Goal: Transaction & Acquisition: Purchase product/service

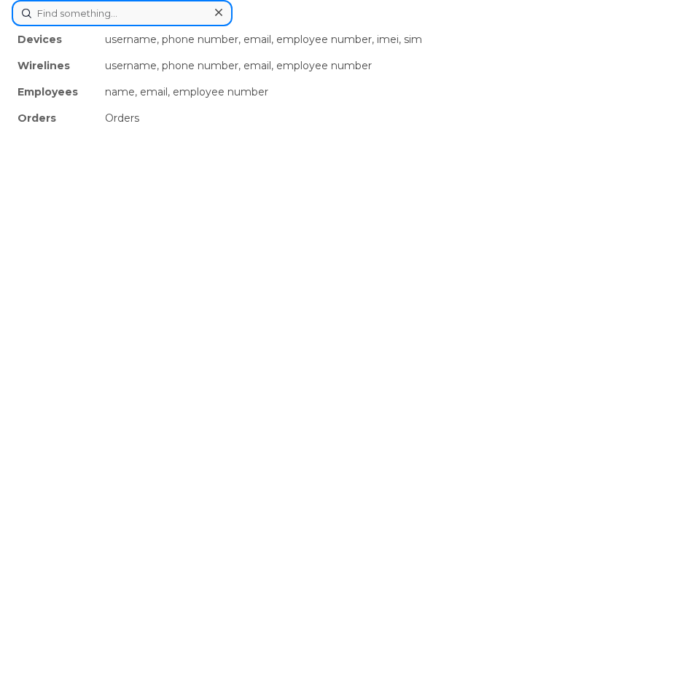
click at [343, 26] on div "Devices username, phone number, email, employee number, imei, sim Wirelines use…" at bounding box center [347, 13] width 671 height 26
paste input "6025680955"
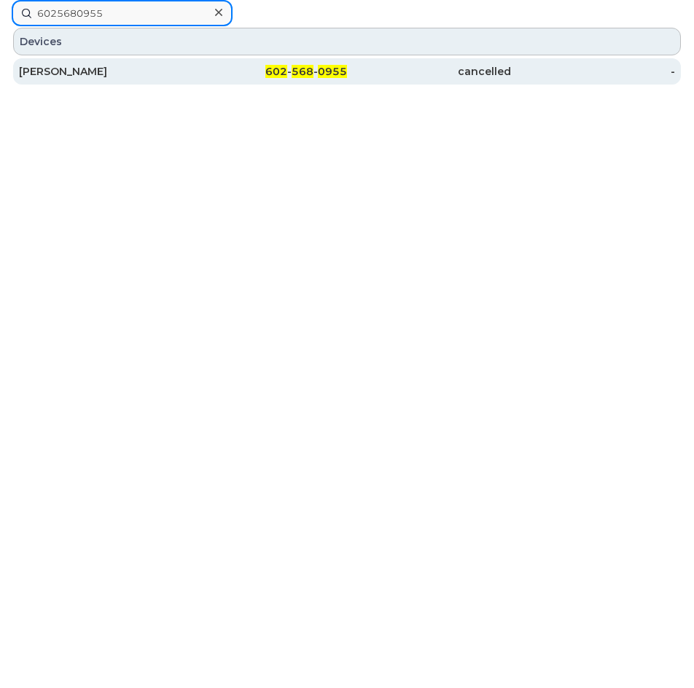
type input "6025680955"
click at [83, 67] on div "[PERSON_NAME]" at bounding box center [101, 71] width 164 height 15
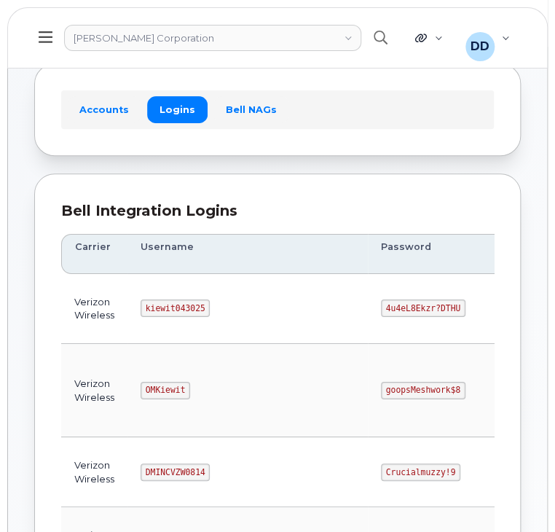
scroll to position [74, 0]
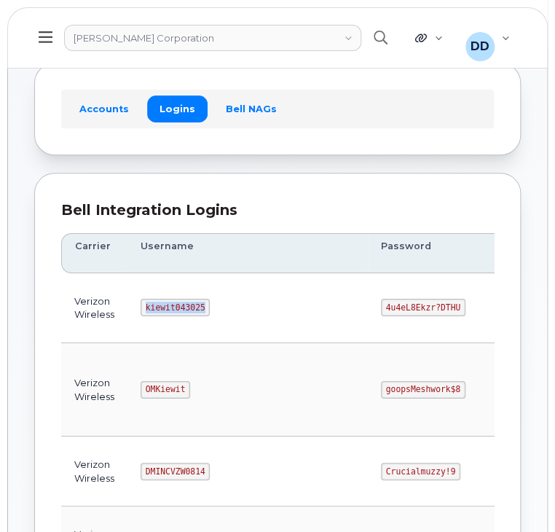
drag, startPoint x: 202, startPoint y: 303, endPoint x: 139, endPoint y: 310, distance: 63.0
click at [139, 310] on td "kiewit043025" at bounding box center [248, 308] width 241 height 70
copy code "kiewit043025"
drag, startPoint x: 387, startPoint y: 307, endPoint x: 315, endPoint y: 304, distance: 72.2
click at [381, 304] on code "4u4eL8Ekzr?DTHU" at bounding box center [423, 307] width 85 height 17
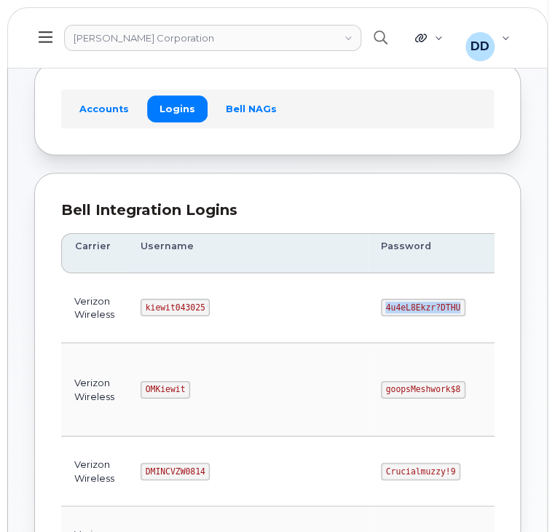
copy code "4u4eL8Ekzr?DTHU"
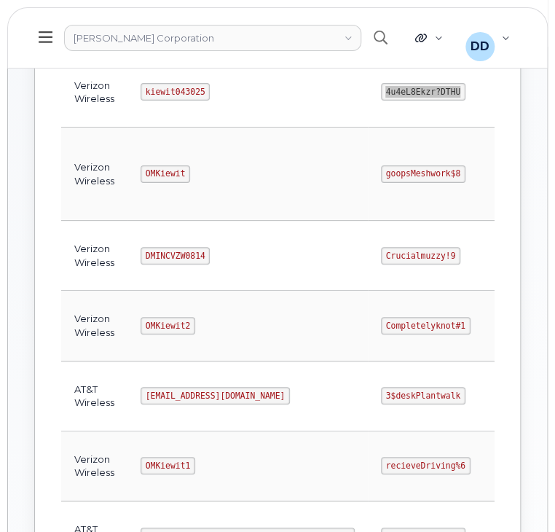
scroll to position [294, 0]
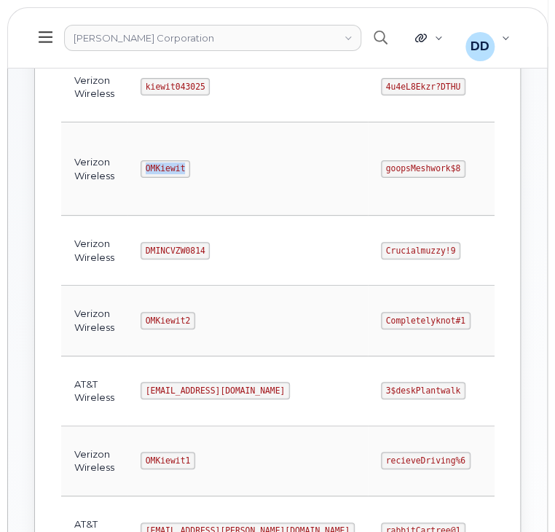
drag, startPoint x: 185, startPoint y: 165, endPoint x: 143, endPoint y: 165, distance: 42.3
click at [143, 165] on code "OMKiewit" at bounding box center [166, 168] width 50 height 17
copy code "OMKiewit"
drag, startPoint x: 391, startPoint y: 166, endPoint x: 318, endPoint y: 167, distance: 72.9
click at [368, 167] on td "goopsMeshwork$8" at bounding box center [438, 168] width 141 height 93
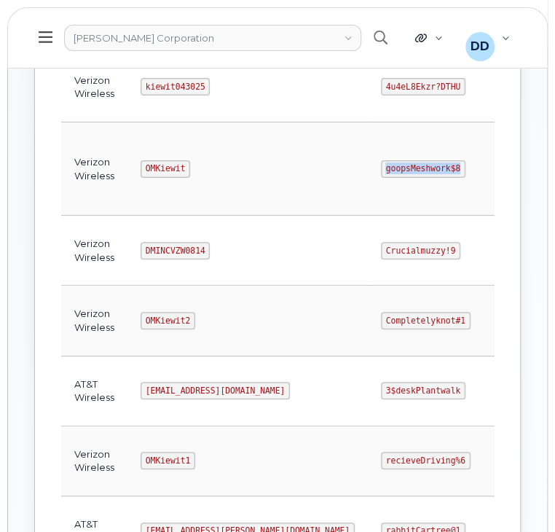
copy code "goopsMeshwork$8"
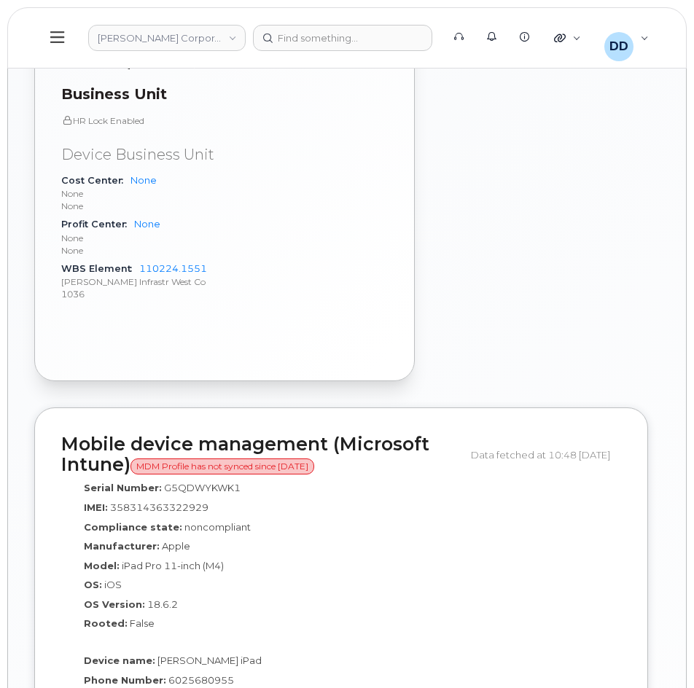
scroll to position [1282, 0]
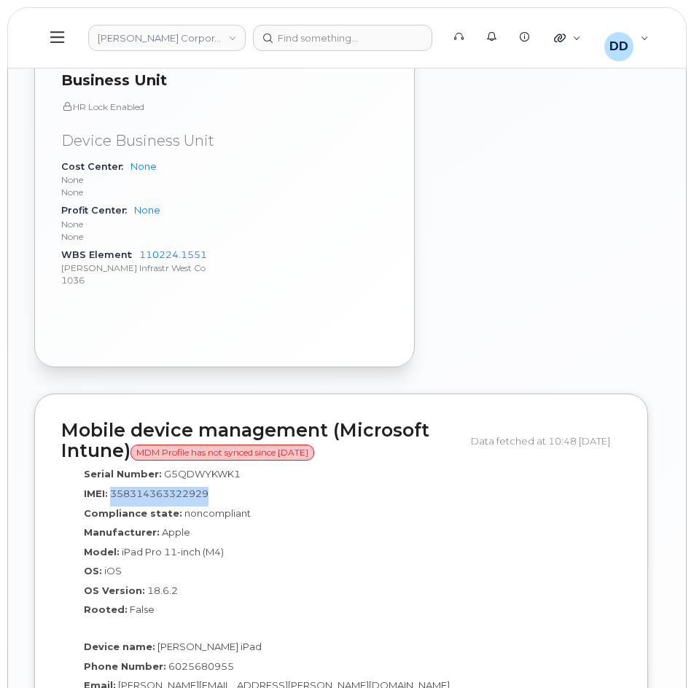
drag, startPoint x: 221, startPoint y: 493, endPoint x: 112, endPoint y: 493, distance: 109.3
click at [112, 493] on div "IMEI: 358314363322929" at bounding box center [341, 497] width 538 height 20
copy span "358314363322929"
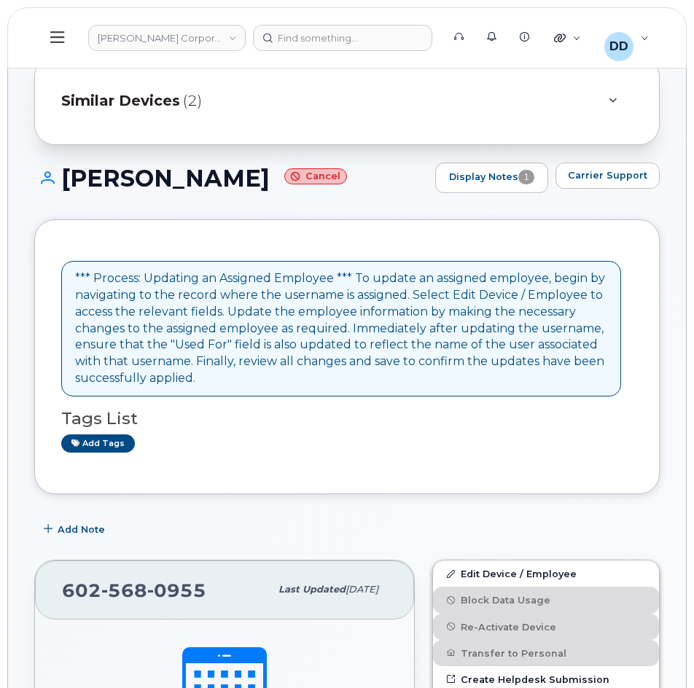
scroll to position [0, 0]
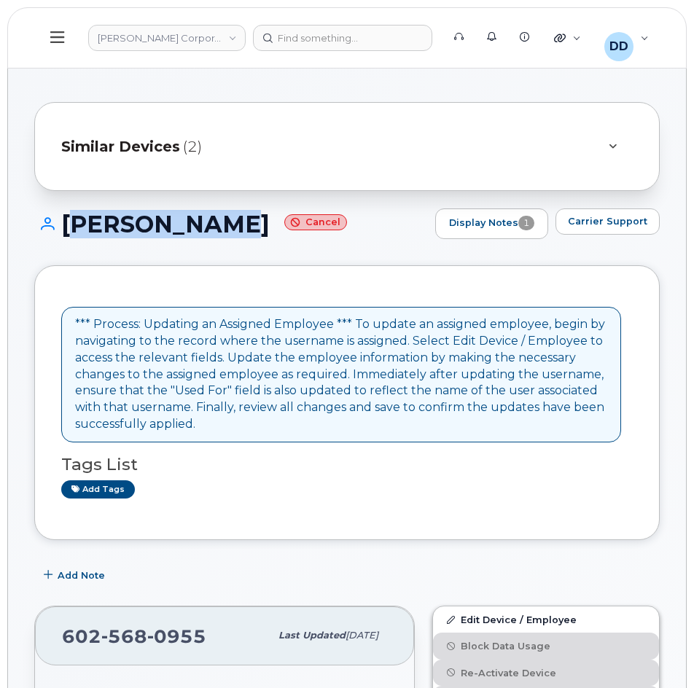
drag, startPoint x: 246, startPoint y: 221, endPoint x: 63, endPoint y: 222, distance: 183.0
click at [63, 222] on h1 "WALTER MAUK Cancel" at bounding box center [231, 224] width 394 height 26
copy h1 "WALTER MAUK"
click at [58, 36] on icon at bounding box center [57, 37] width 14 height 16
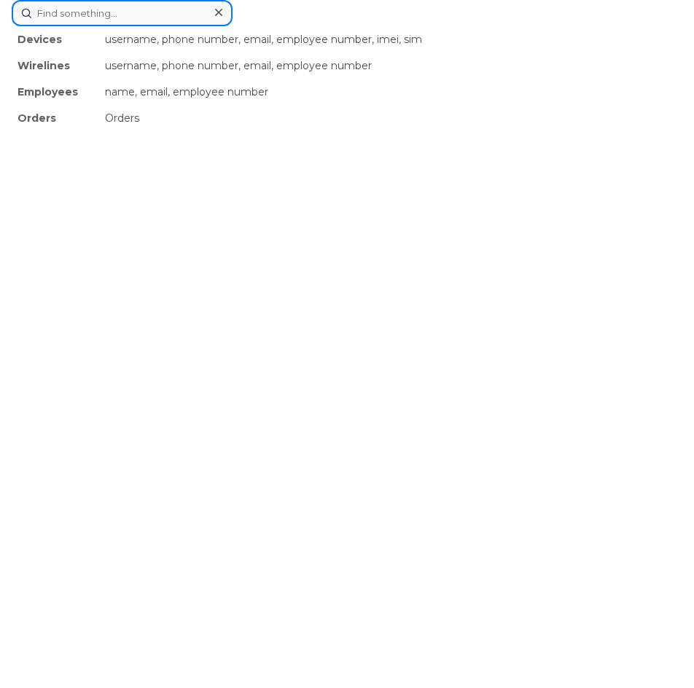
click at [319, 26] on div "Devices username, phone number, email, employee number, imei, sim Wirelines use…" at bounding box center [347, 13] width 671 height 26
paste input "3345309367"
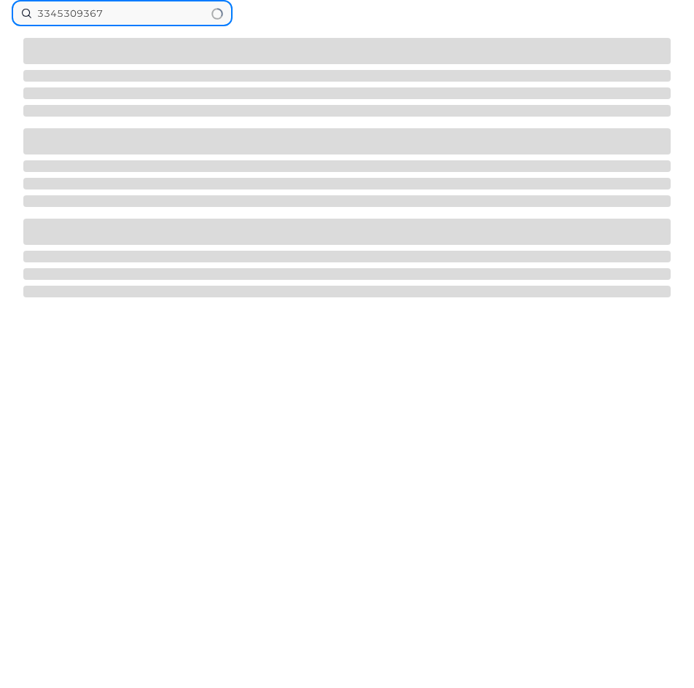
type input "3345309367"
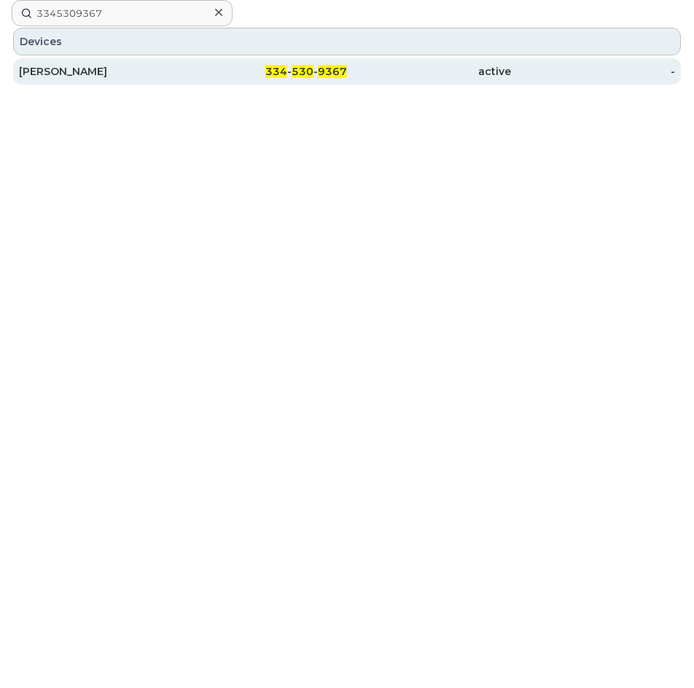
click at [87, 69] on div "[PERSON_NAME]" at bounding box center [101, 71] width 164 height 15
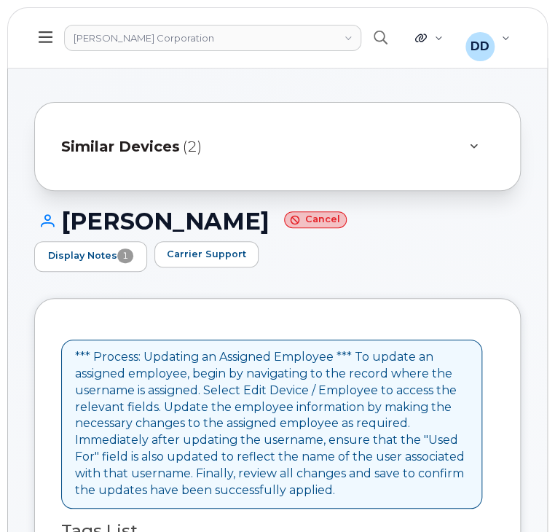
click at [39, 40] on icon at bounding box center [46, 37] width 14 height 16
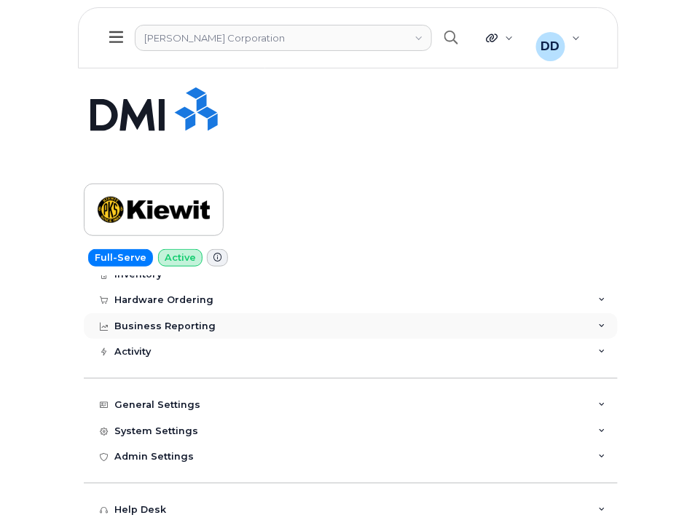
scroll to position [91, 0]
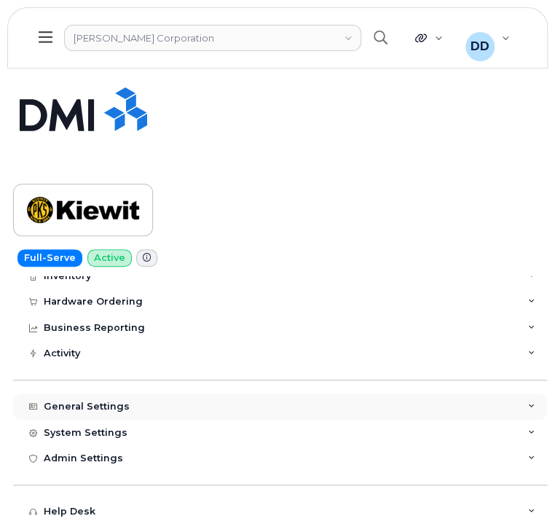
click at [94, 402] on div "General Settings" at bounding box center [87, 407] width 86 height 12
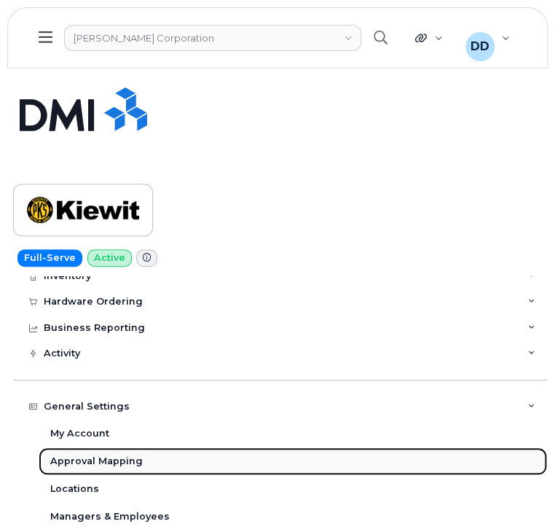
click at [111, 459] on div "Approval Mapping" at bounding box center [96, 461] width 93 height 13
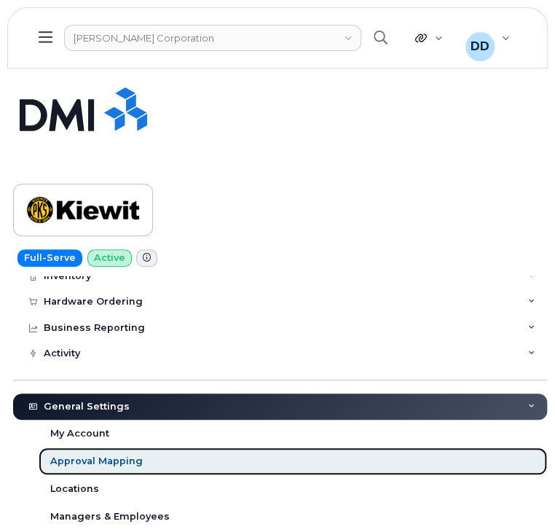
click at [125, 462] on div "Approval Mapping" at bounding box center [96, 461] width 93 height 13
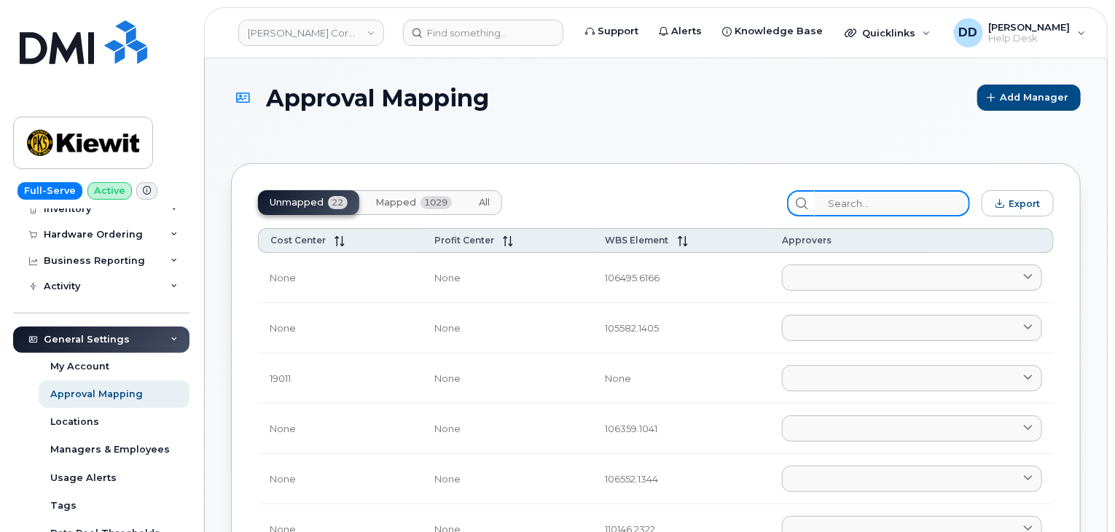
click at [693, 205] on input "search" at bounding box center [892, 203] width 155 height 26
paste input "110224.1551"
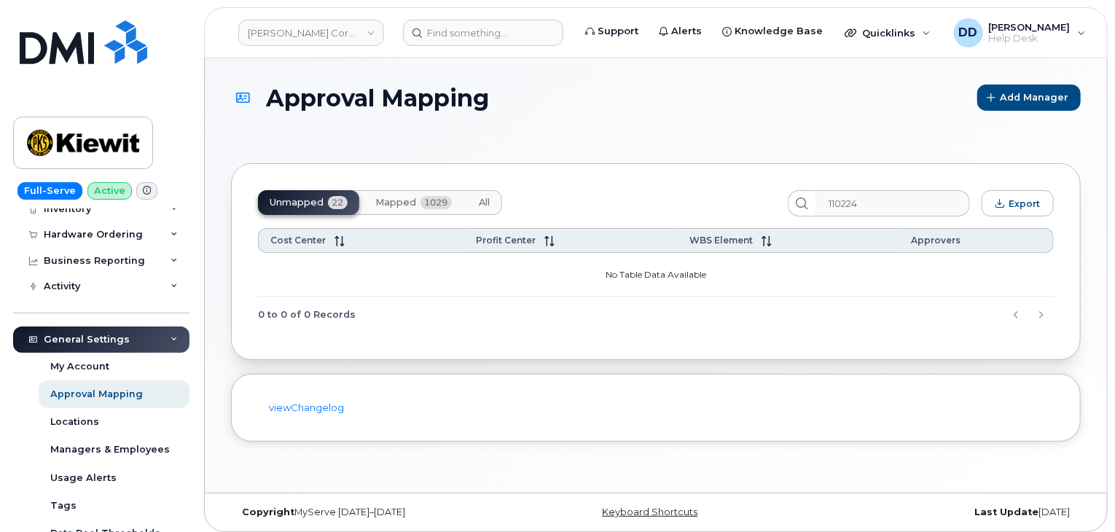
click at [398, 201] on span "Mapped" at bounding box center [395, 203] width 41 height 12
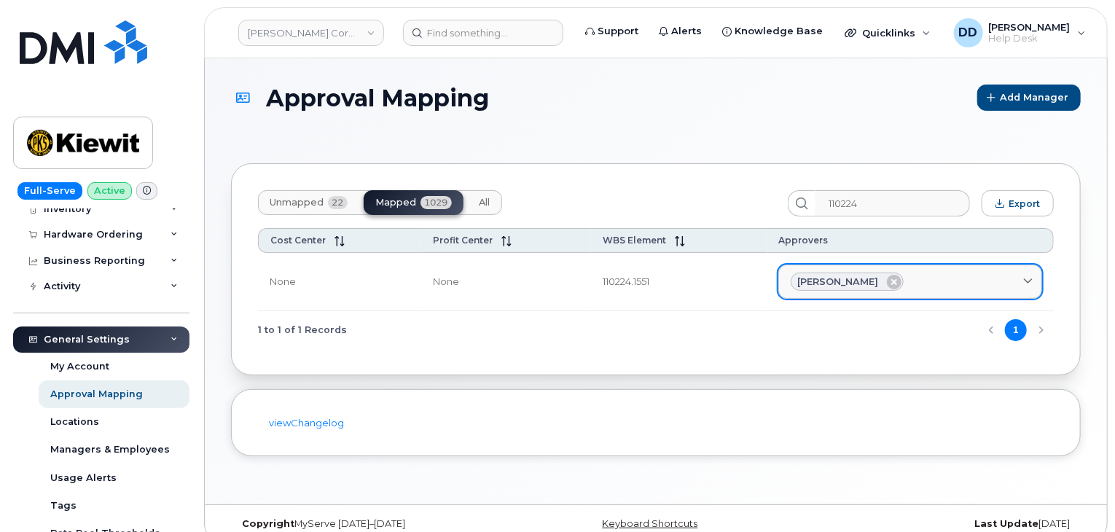
click at [693, 278] on span "Andrew Brownell" at bounding box center [837, 282] width 81 height 14
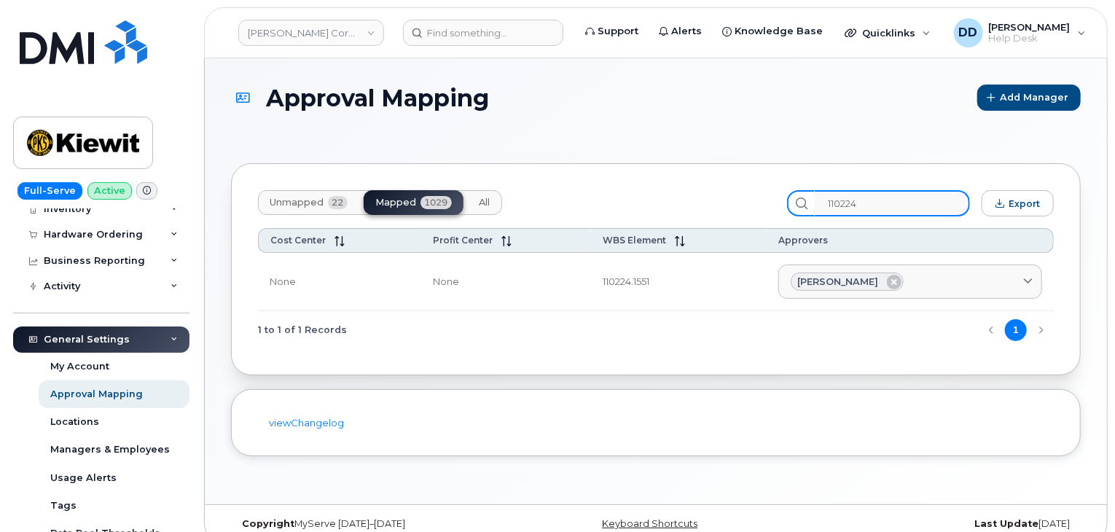
drag, startPoint x: 889, startPoint y: 207, endPoint x: 831, endPoint y: 207, distance: 58.3
click at [693, 207] on input "110224" at bounding box center [892, 203] width 155 height 26
paste input "06423.1158"
drag, startPoint x: 820, startPoint y: 205, endPoint x: 805, endPoint y: 209, distance: 15.2
click at [693, 209] on div "106423.1158" at bounding box center [878, 203] width 183 height 26
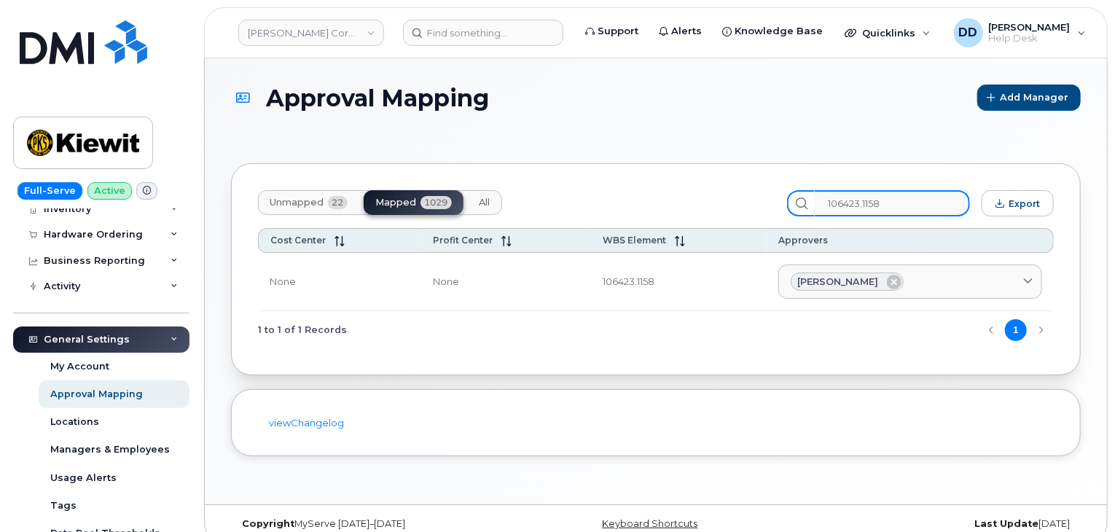
paste input "5567.1882"
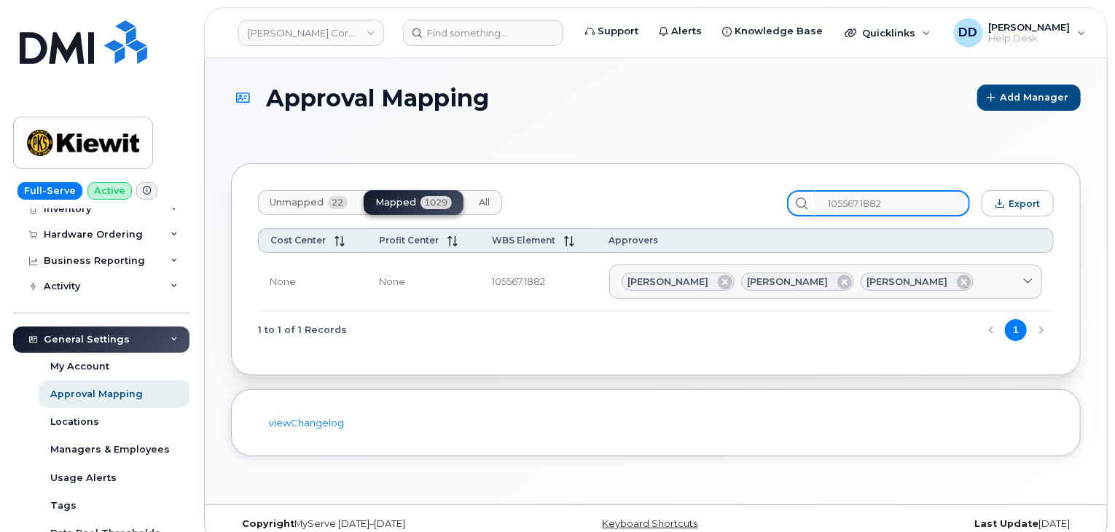
drag, startPoint x: 913, startPoint y: 208, endPoint x: 813, endPoint y: 207, distance: 99.9
click at [693, 207] on div "105567.1882" at bounding box center [878, 203] width 183 height 26
paste input "4956.1239"
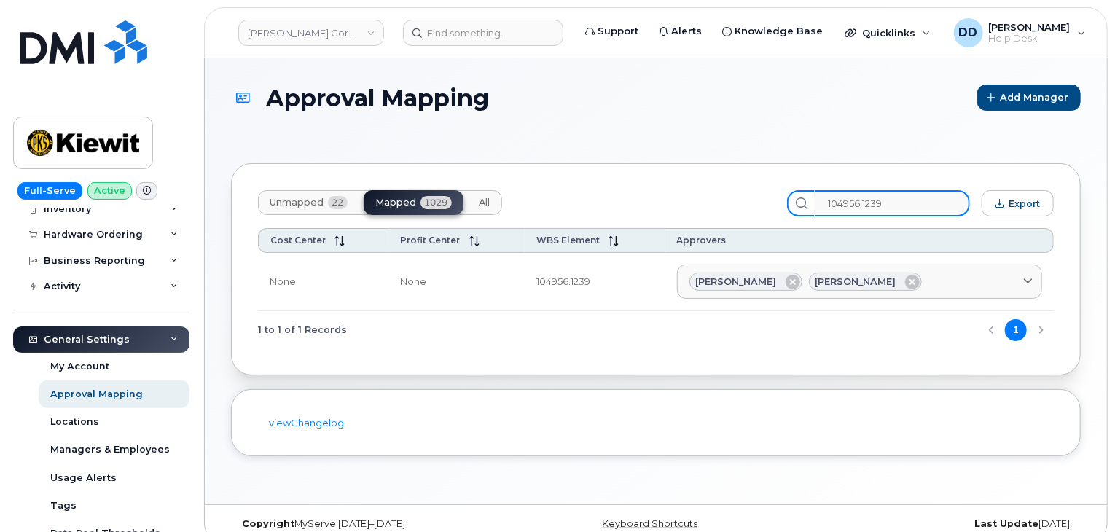
type input "104956.1239"
click at [434, 117] on div "Approval Mapping Add Manager" at bounding box center [656, 111] width 850 height 52
click at [325, 120] on div "Approval Mapping Add Manager" at bounding box center [656, 111] width 850 height 52
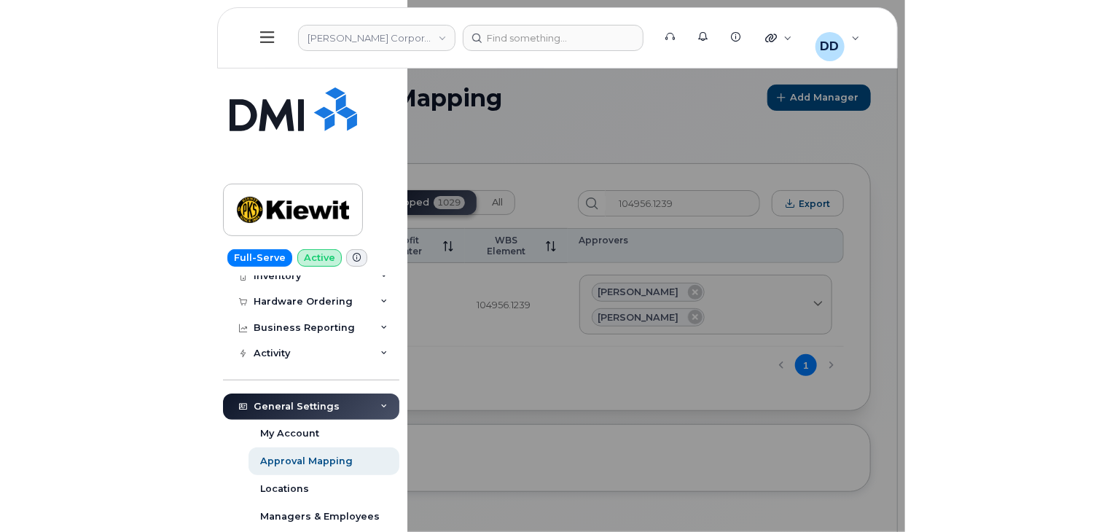
scroll to position [92, 0]
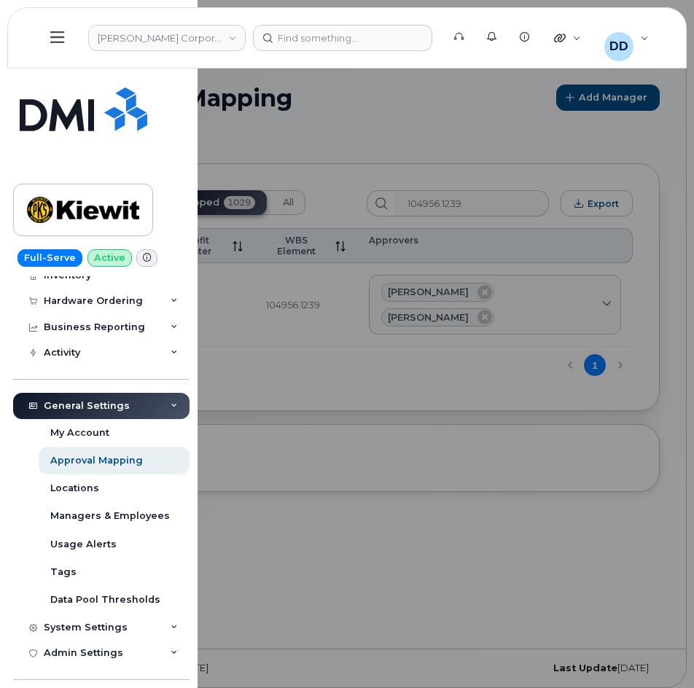
click at [311, 514] on div at bounding box center [347, 344] width 694 height 688
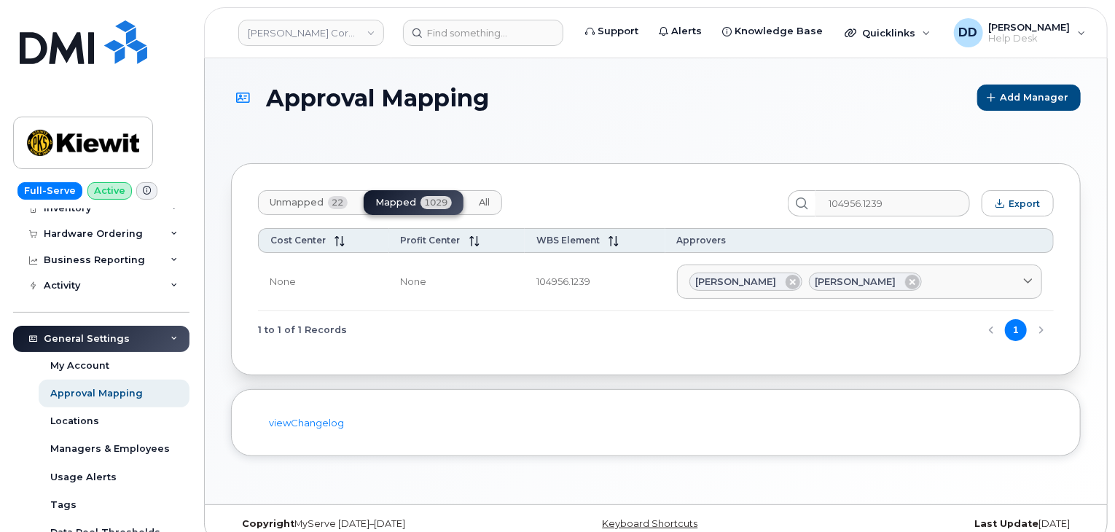
click at [580, 88] on h1 "Approval Mapping" at bounding box center [600, 98] width 739 height 26
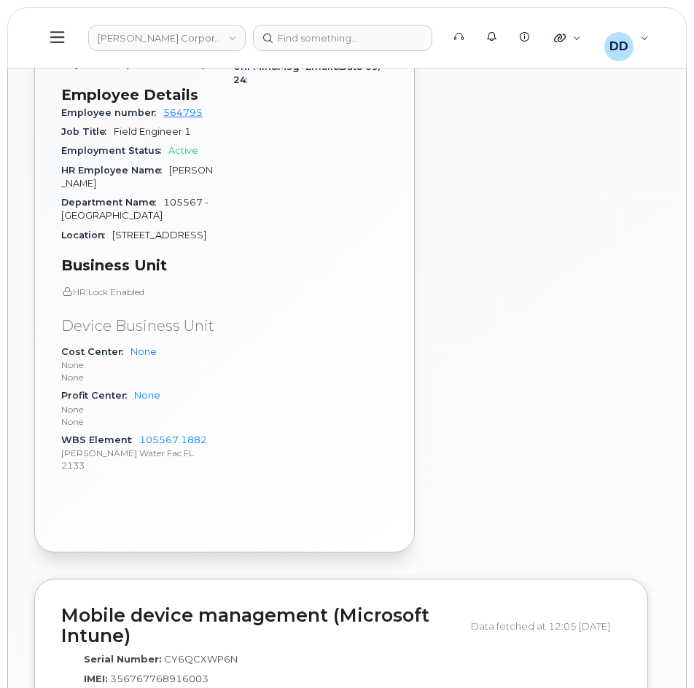
scroll to position [1074, 0]
drag, startPoint x: 214, startPoint y: 453, endPoint x: 136, endPoint y: 450, distance: 78.0
click at [136, 450] on div "WBS Element 105567.1882 Kiewit Water Fac FL 2133" at bounding box center [138, 452] width 155 height 44
copy link "105567.1882"
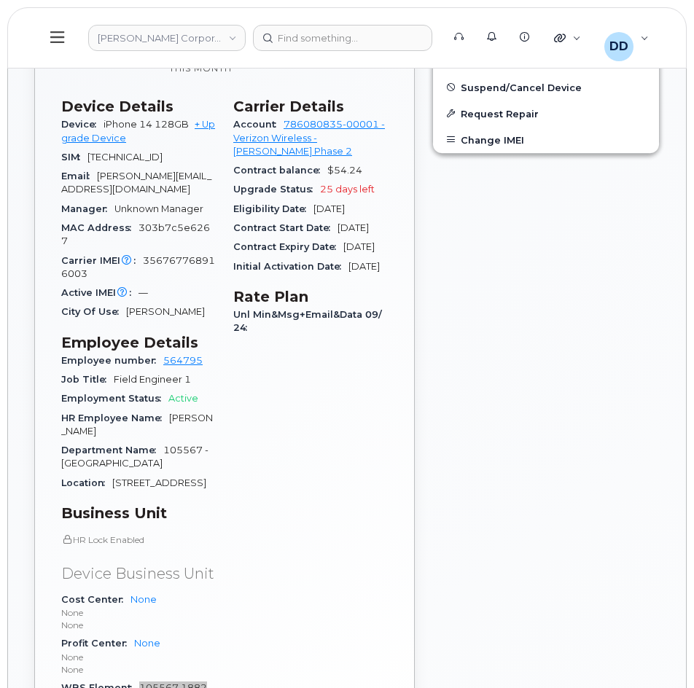
scroll to position [825, 0]
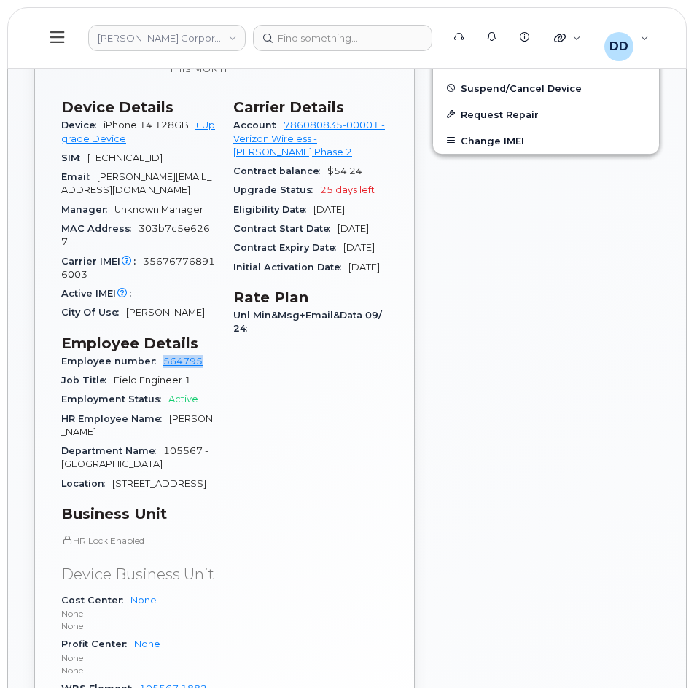
drag, startPoint x: 203, startPoint y: 362, endPoint x: 161, endPoint y: 359, distance: 42.4
click at [161, 359] on div "Employee number 564795" at bounding box center [138, 361] width 155 height 19
copy link "564795"
click at [60, 40] on icon at bounding box center [57, 37] width 14 height 16
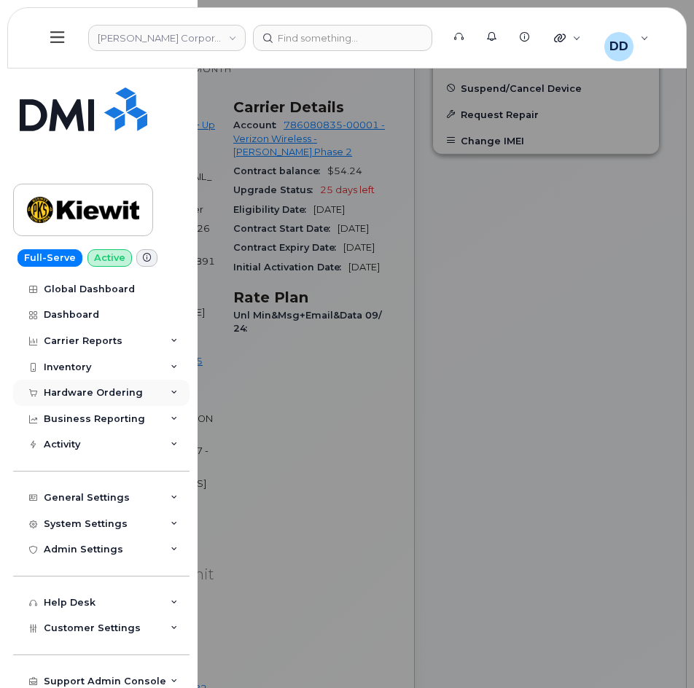
click at [98, 394] on div "Hardware Ordering" at bounding box center [93, 393] width 99 height 12
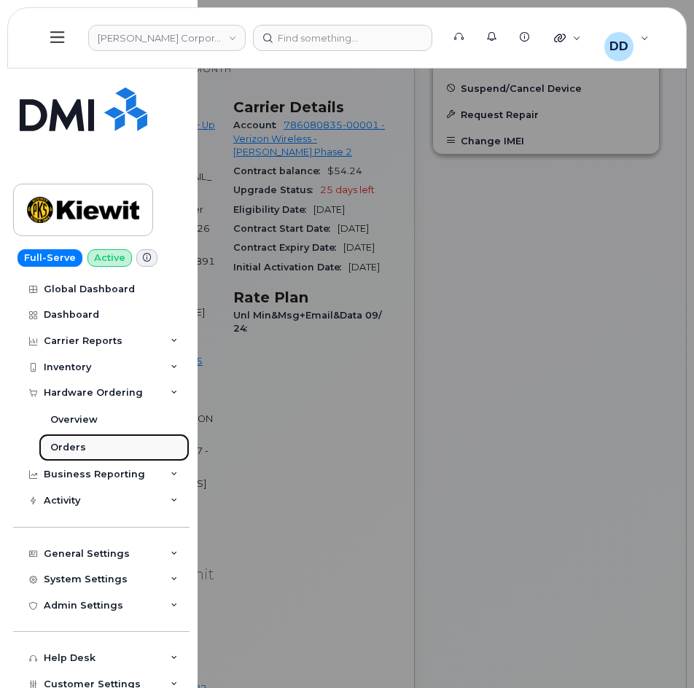
click at [77, 445] on div "Orders" at bounding box center [68, 447] width 36 height 13
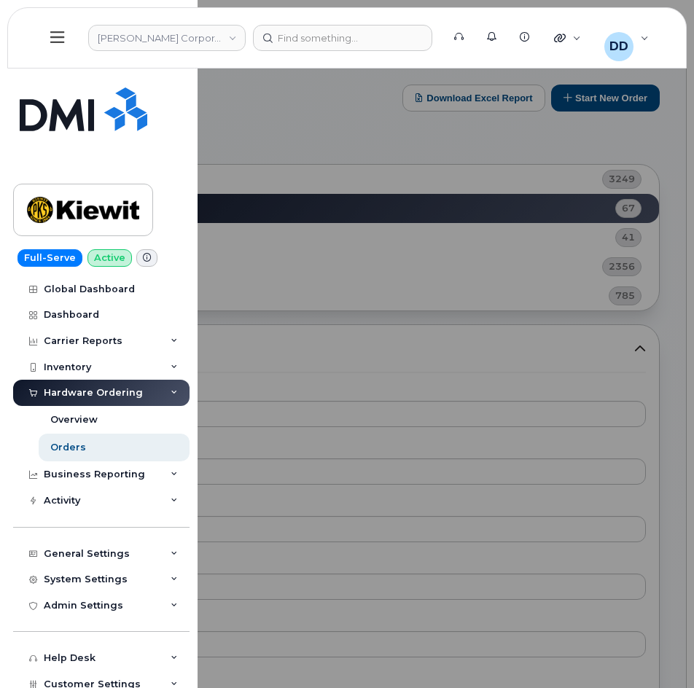
click at [319, 135] on div at bounding box center [347, 344] width 694 height 688
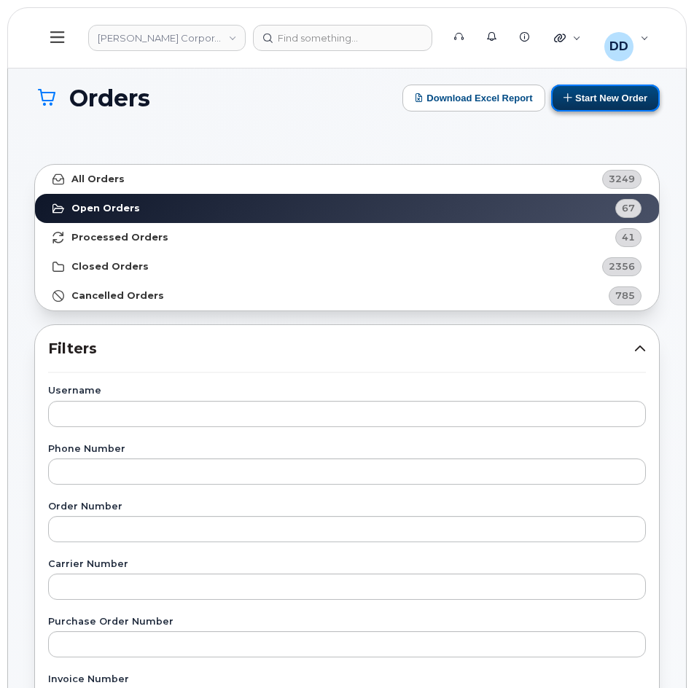
click at [604, 107] on button "Start New Order" at bounding box center [605, 98] width 109 height 27
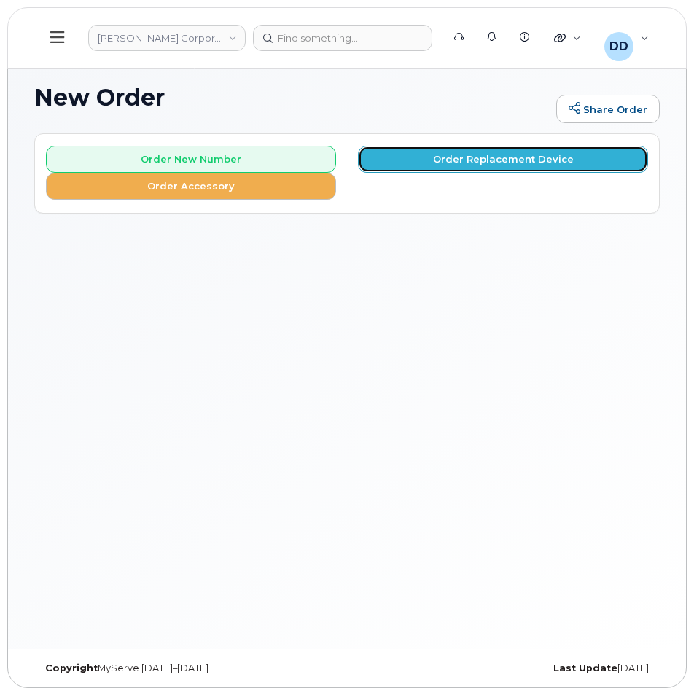
click at [443, 157] on button "Order Replacement Device" at bounding box center [503, 159] width 290 height 27
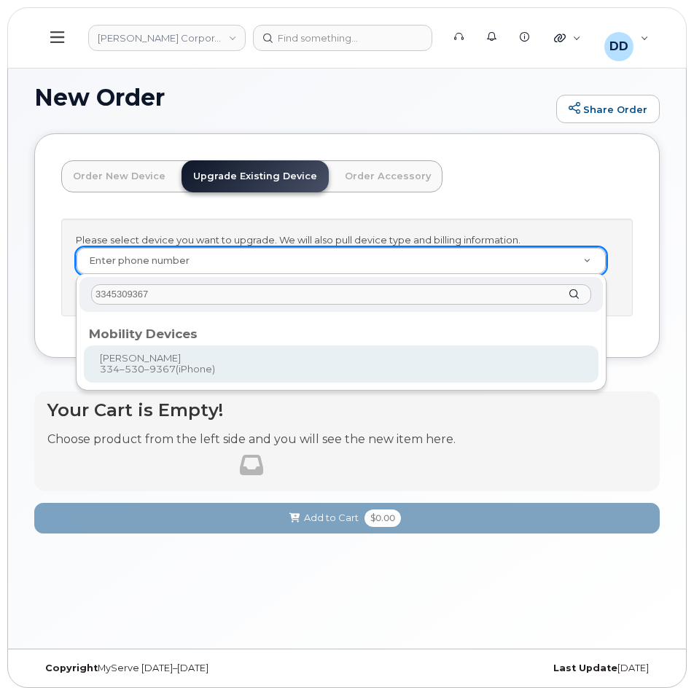
type input "3345309367"
type input "1166587"
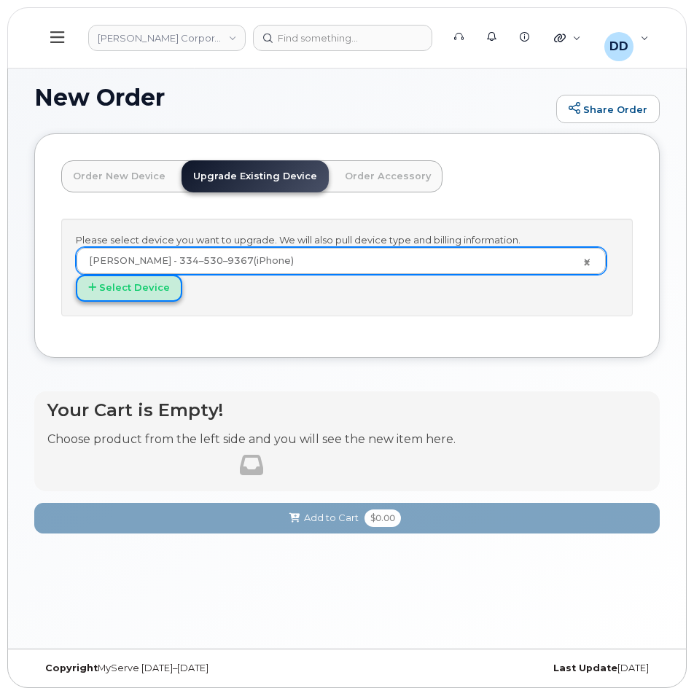
click at [156, 284] on button "Select Device" at bounding box center [129, 288] width 106 height 27
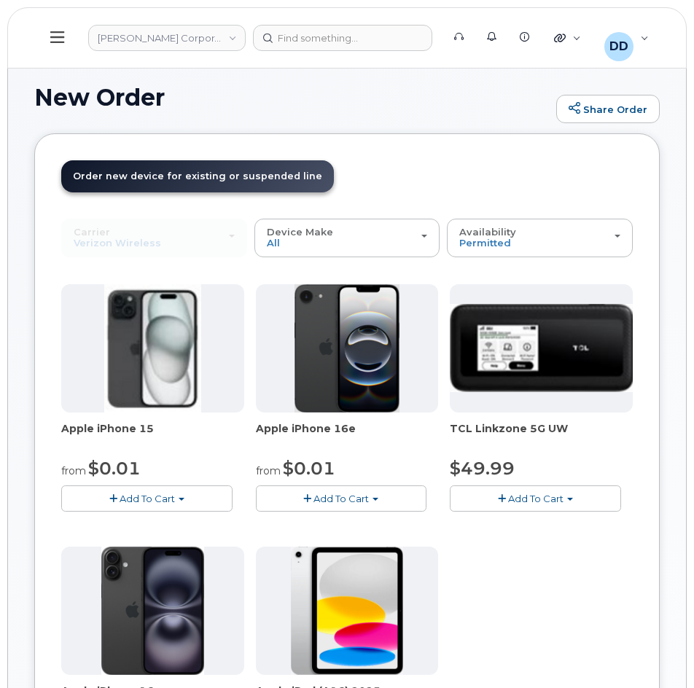
click at [364, 495] on span "Add To Cart" at bounding box center [340, 499] width 55 height 12
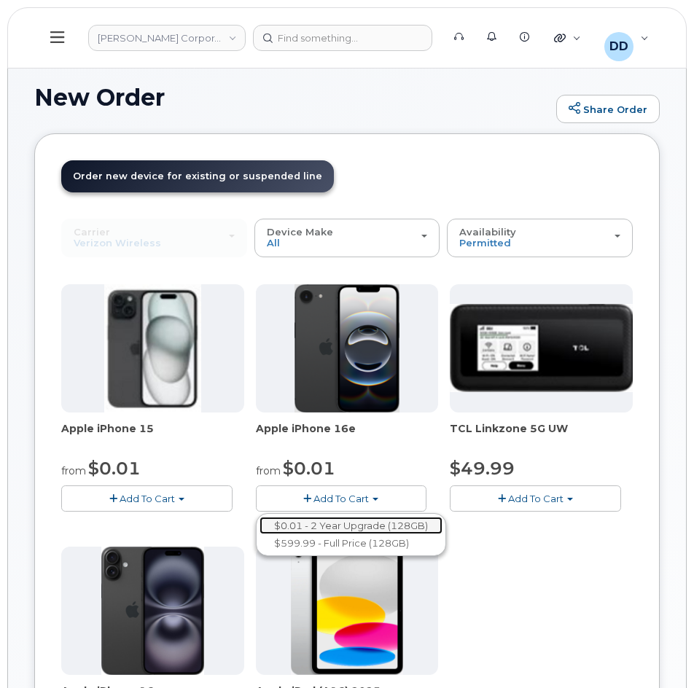
click at [359, 527] on link "$0.01 - 2 Year Upgrade (128GB)" at bounding box center [351, 526] width 183 height 18
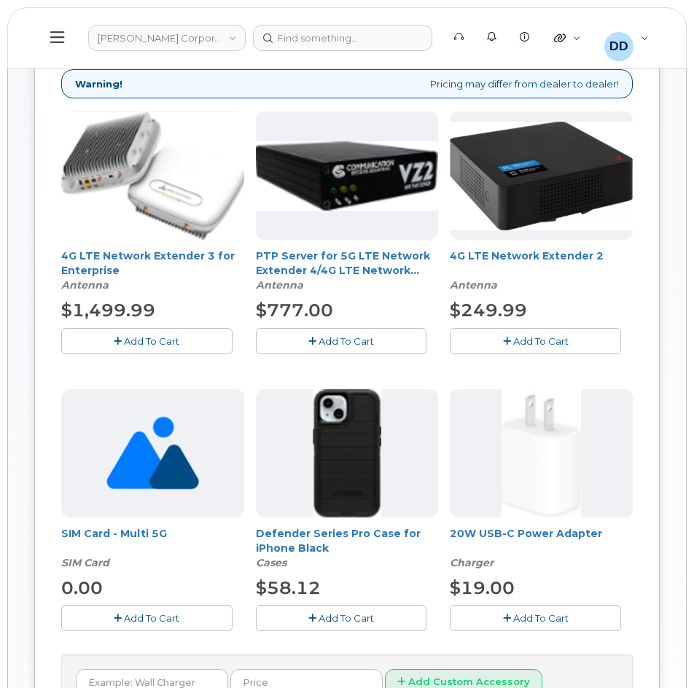
scroll to position [219, 0]
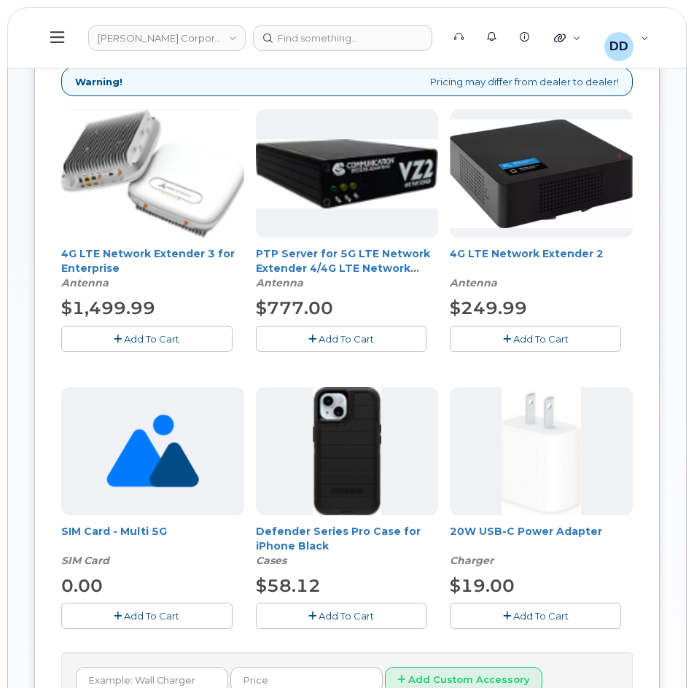
click at [362, 617] on span "Add To Cart" at bounding box center [346, 616] width 55 height 12
click at [547, 619] on span "Add To Cart" at bounding box center [540, 616] width 55 height 12
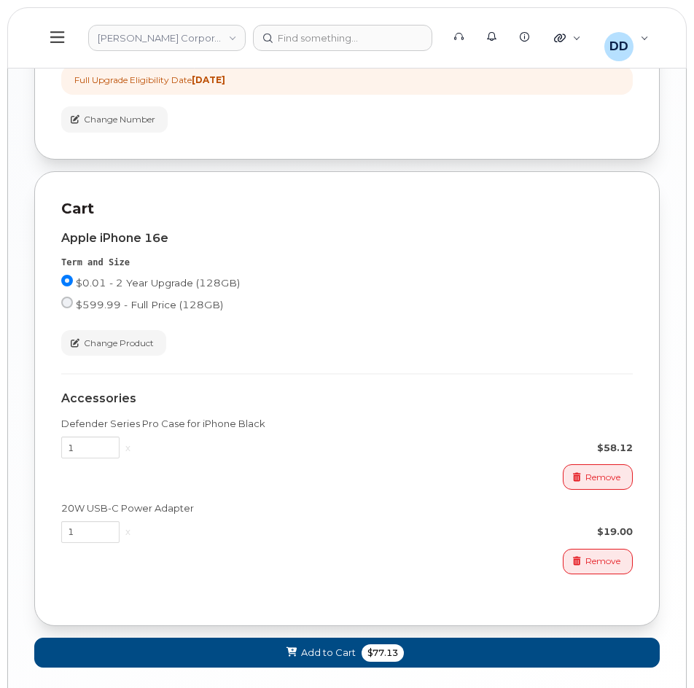
scroll to position [1187, 0]
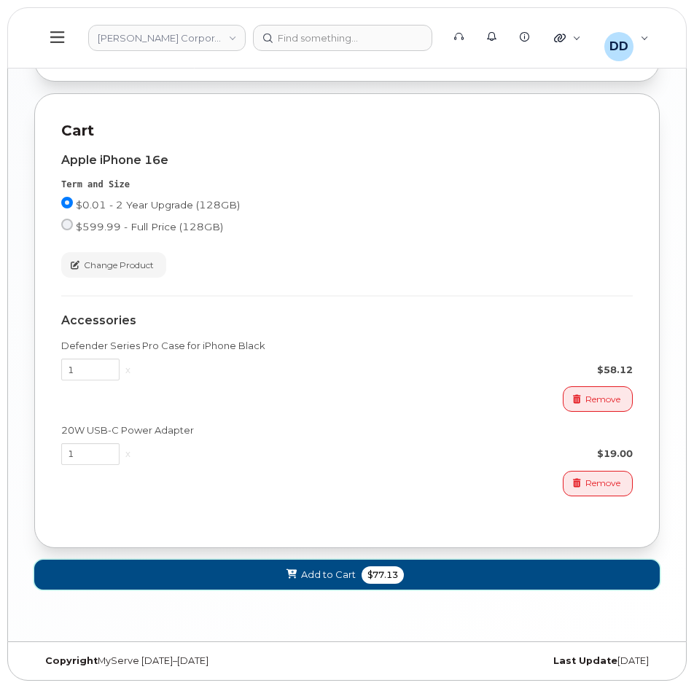
click at [287, 571] on icon at bounding box center [291, 574] width 10 height 9
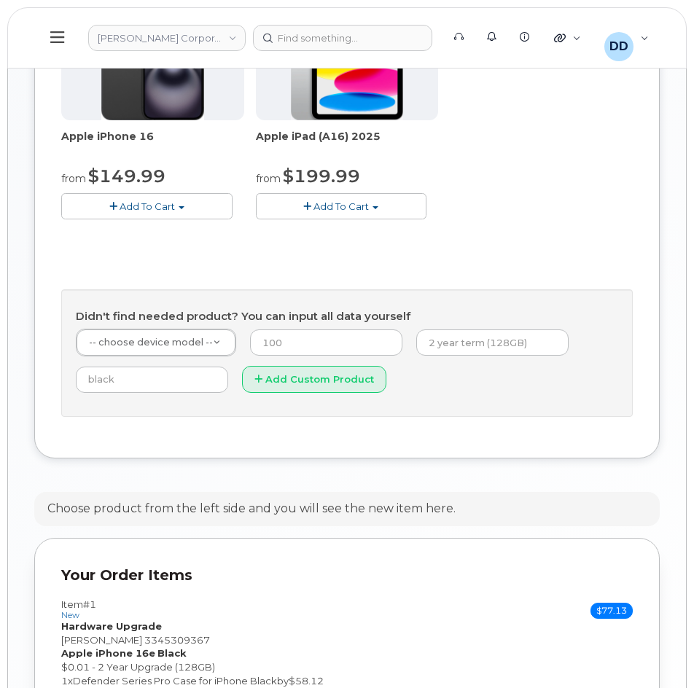
scroll to position [773, 0]
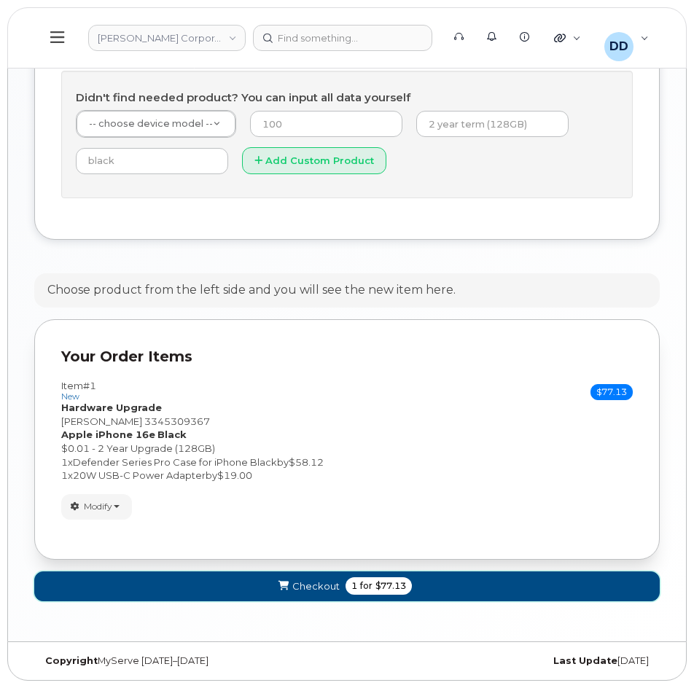
click at [238, 588] on button "Checkout 1 for $77.13" at bounding box center [346, 587] width 625 height 30
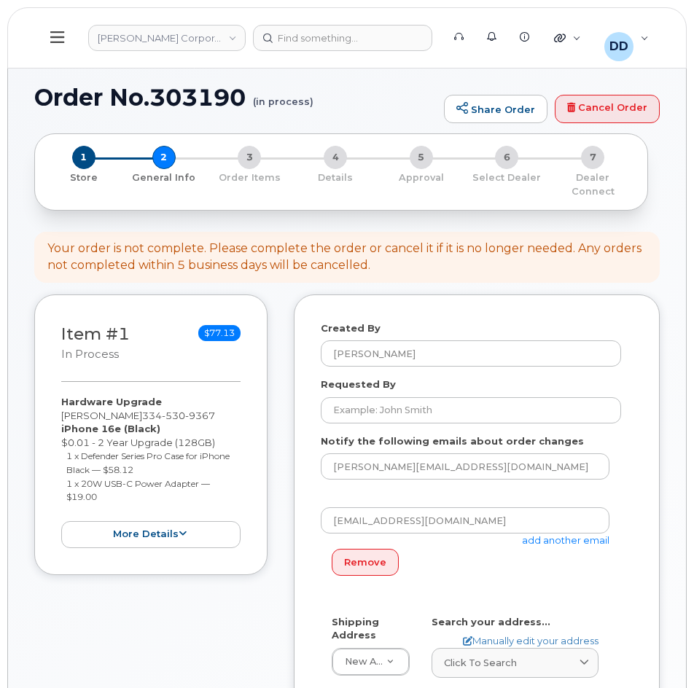
select select
click at [387, 408] on input "Requested By" at bounding box center [471, 410] width 300 height 26
paste input "[PERSON_NAME]"
type input "[PERSON_NAME]"
click at [650, 523] on div "Created By David Davis Requested By Edward Moore Jr. Notify the following email…" at bounding box center [477, 661] width 366 height 734
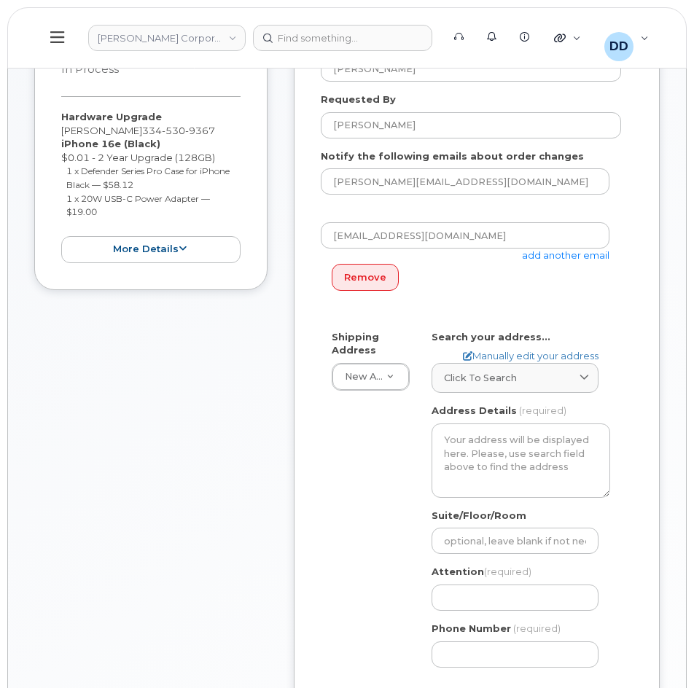
scroll to position [292, 0]
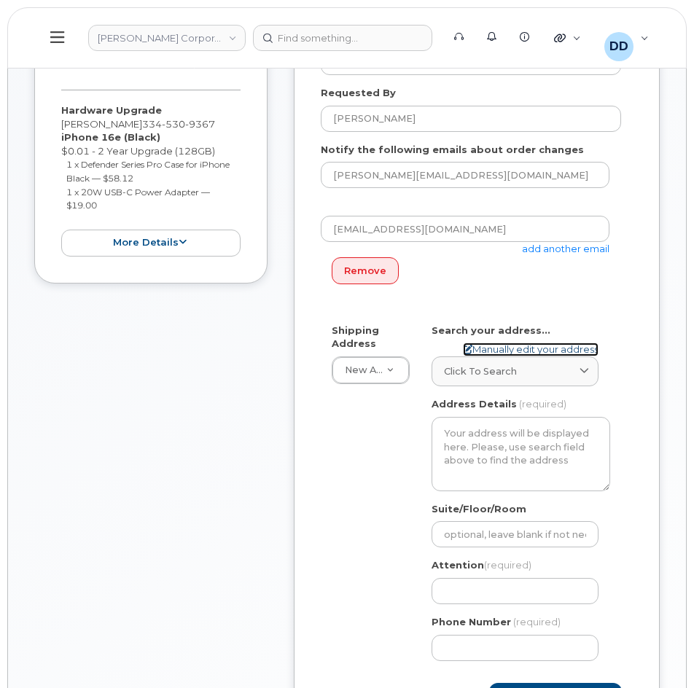
click at [545, 345] on link "Manually edit your address" at bounding box center [531, 350] width 136 height 14
select select
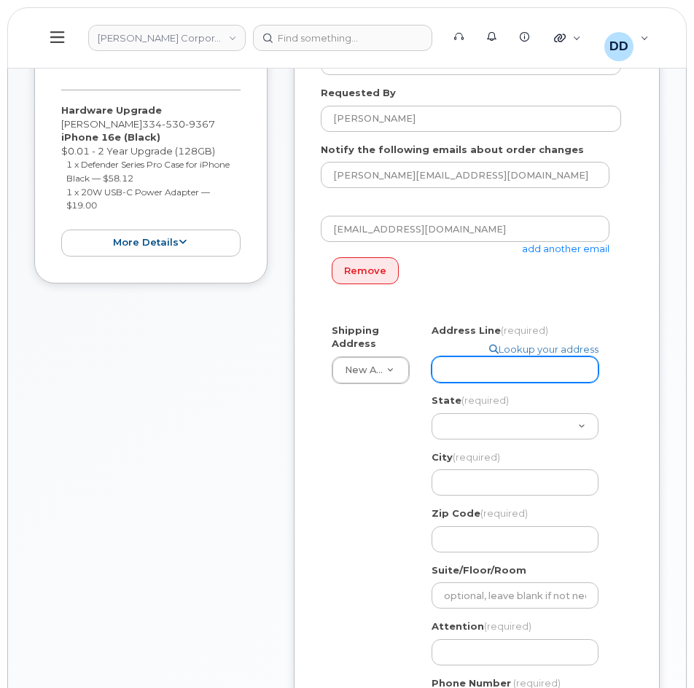
click at [531, 372] on input "Address Line (required)" at bounding box center [515, 369] width 167 height 26
paste input "2400 NE 65th St. Apt. 503"
select select
type input "2400 NE 65th St. Apt. 503"
click at [334, 487] on div "Shipping Address New Address New Address 4650 Business Center Dr. 455 Old Scott…" at bounding box center [471, 529] width 300 height 410
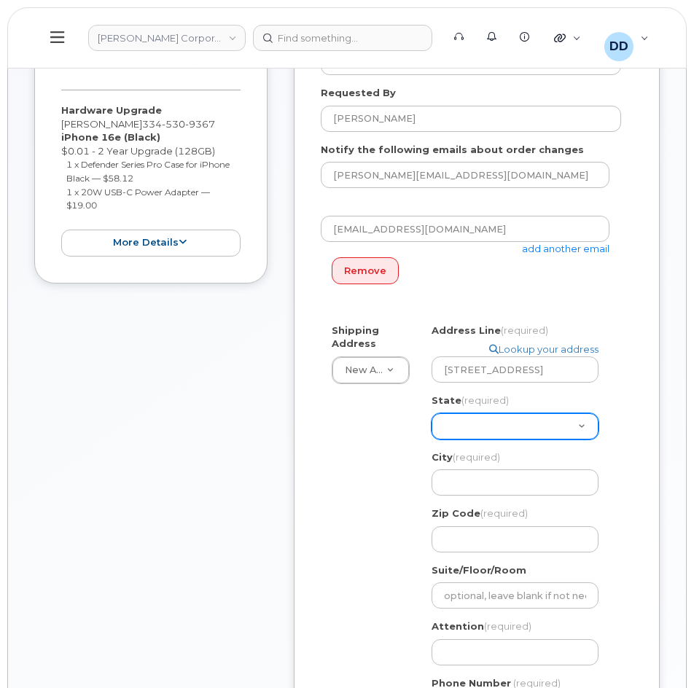
click at [583, 424] on select "Alabama Alaska American Samoa Arizona Arkansas California Colorado Connecticut …" at bounding box center [515, 426] width 167 height 26
select select "FL"
click at [432, 413] on select "Alabama Alaska American Samoa Arizona Arkansas California Colorado Connecticut …" at bounding box center [515, 426] width 167 height 26
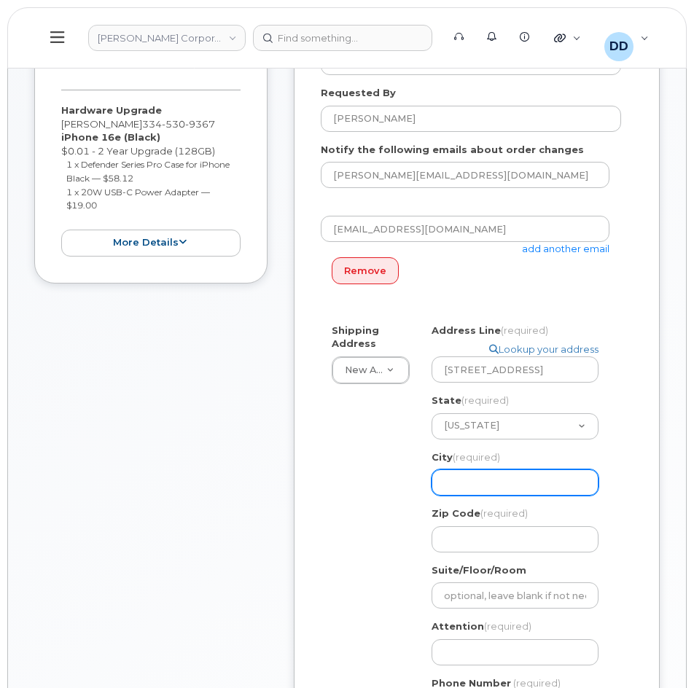
click at [518, 485] on input "City (required)" at bounding box center [515, 482] width 167 height 26
paste input "Ft. Lauderdale"
select select
type input "Ft. Lauderdale"
click at [456, 484] on input "Ft. Lauderdale" at bounding box center [515, 482] width 167 height 26
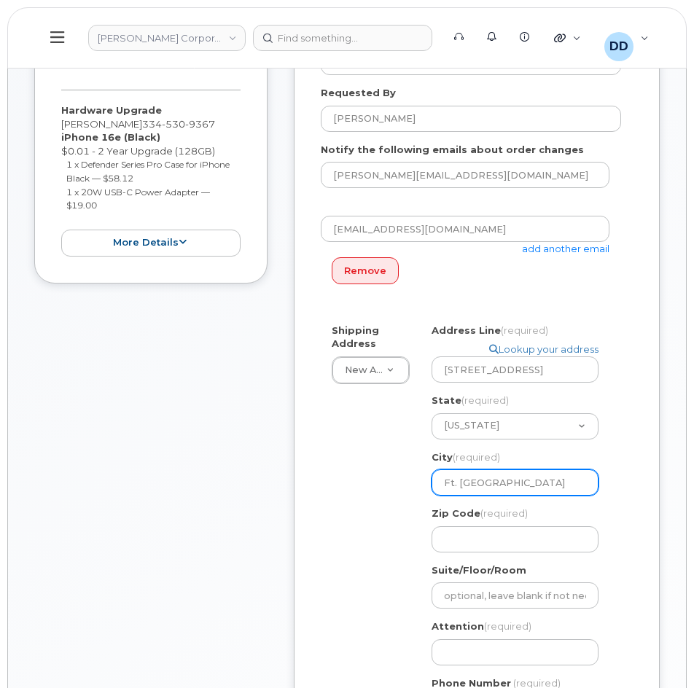
select select
type input "Ft Lauderdale"
select select
type input "Fto Lauderdale"
select select
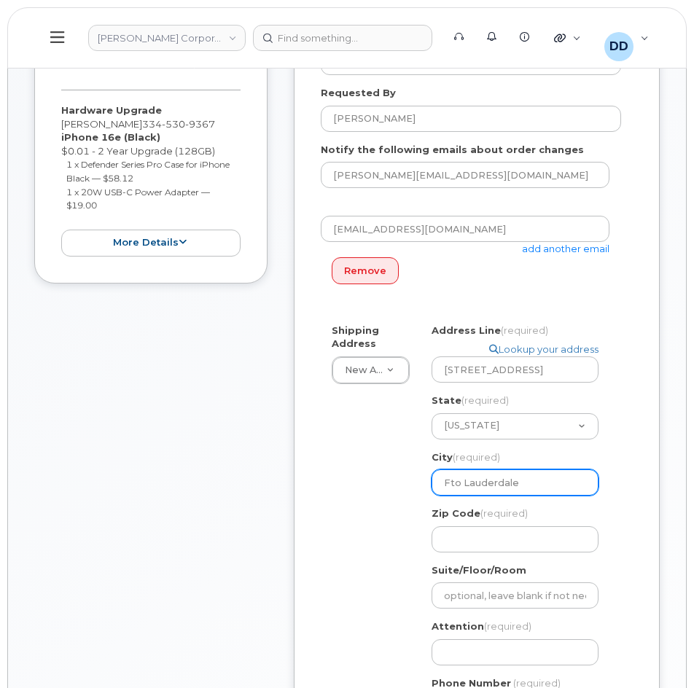
type input "Ftor Lauderdale"
select select
type input "Ftort Lauderdale"
select select
type input "Fort Lauderdale"
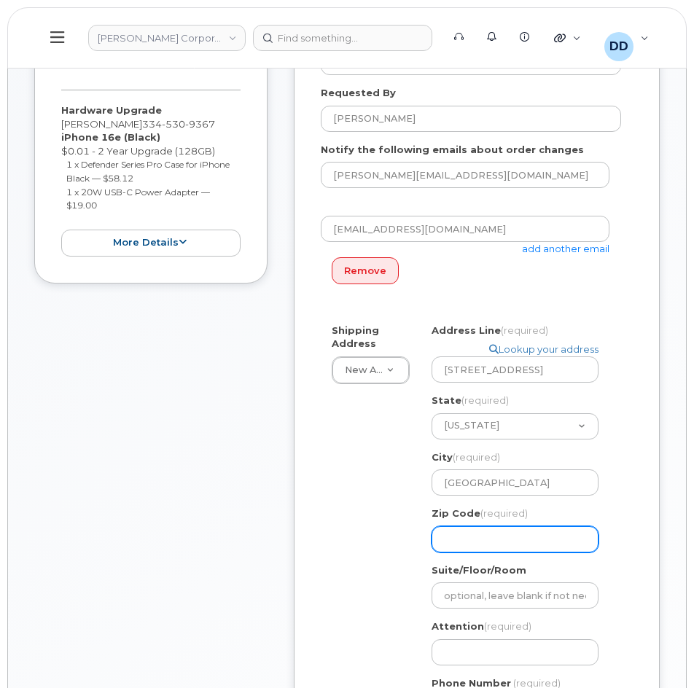
click at [498, 540] on input "Zip Code (required)" at bounding box center [515, 539] width 167 height 26
paste input "33308"
select select
type input "33308"
click at [356, 542] on div "Shipping Address New Address New Address 4650 Business Center Dr. 455 Old Scott…" at bounding box center [471, 529] width 300 height 410
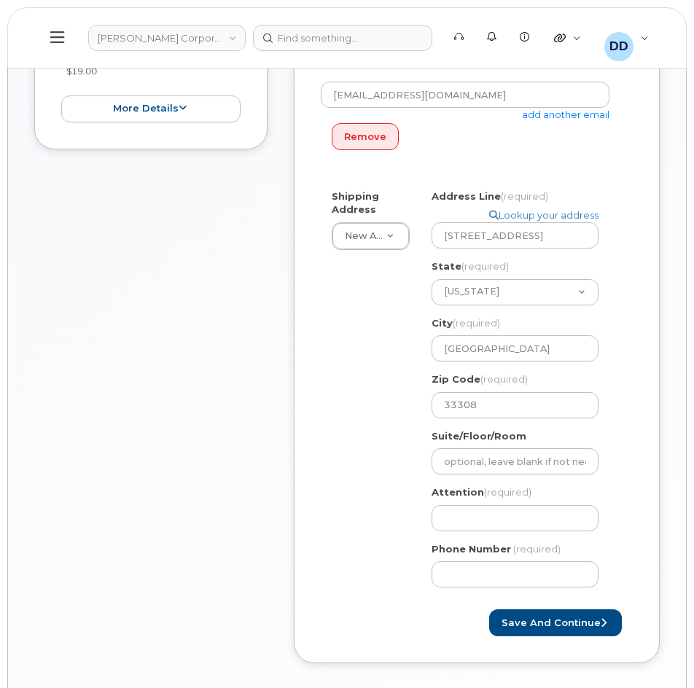
scroll to position [437, 0]
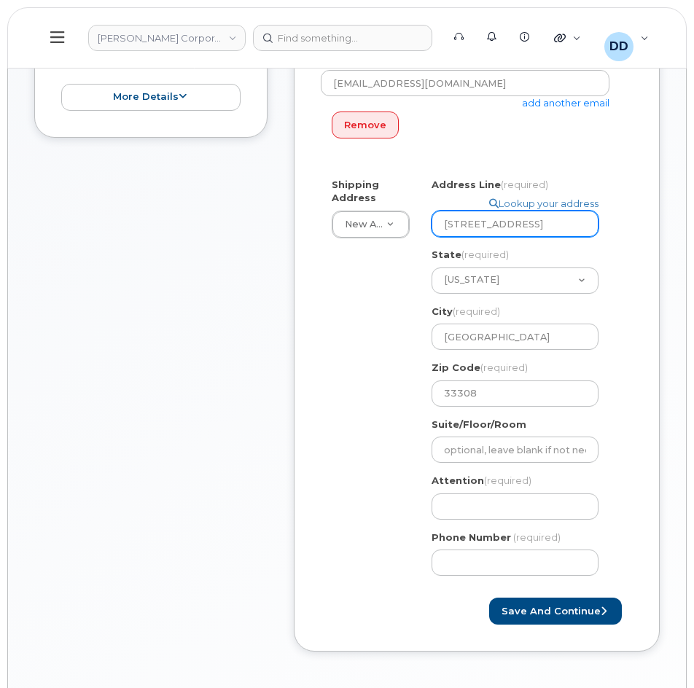
drag, startPoint x: 572, startPoint y: 223, endPoint x: 530, endPoint y: 223, distance: 41.6
click at [530, 223] on input "2400 NE 65th St. Apt. 503" at bounding box center [515, 224] width 167 height 26
select select
type input "2400 NE 65th St."
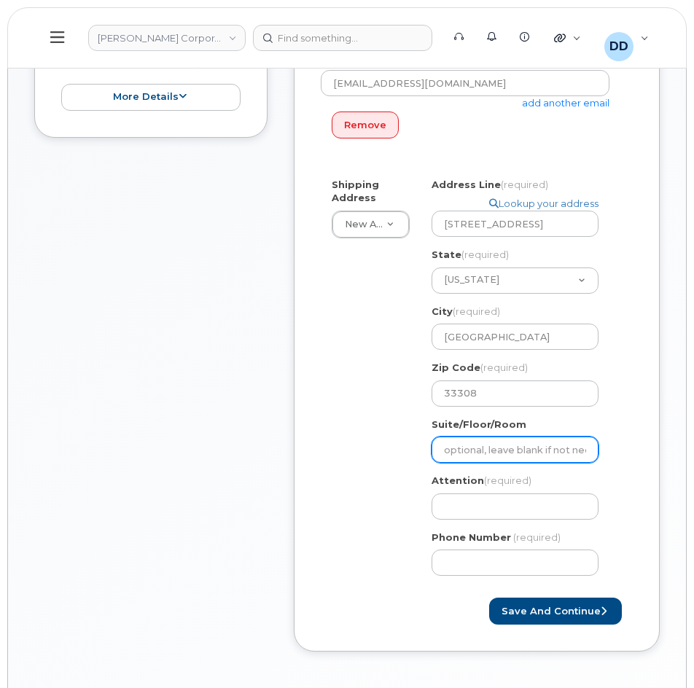
click at [496, 439] on input "Suite/Floor/Room" at bounding box center [515, 450] width 167 height 26
paste input "Apt. 503"
select select
type input "Apt. 503"
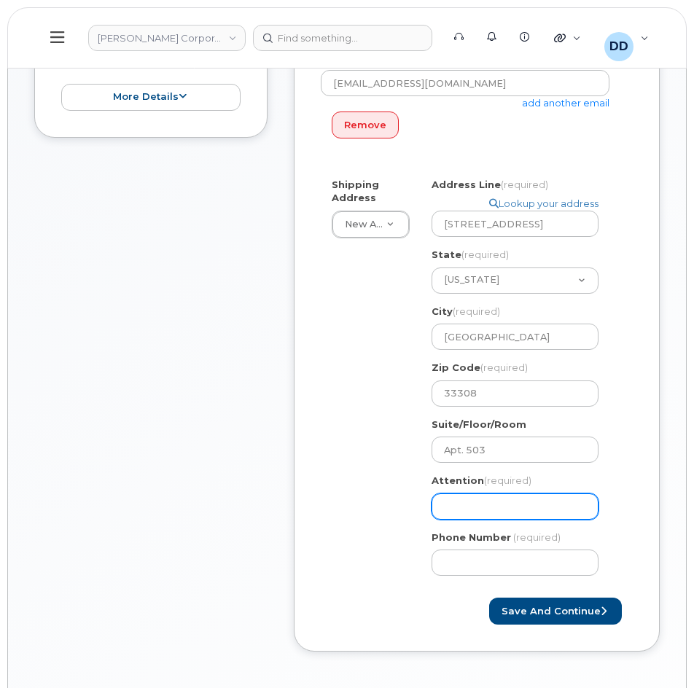
click at [459, 509] on input "Attention (required)" at bounding box center [515, 507] width 167 height 26
paste input "[PERSON_NAME]"
select select
type input "[PERSON_NAME]"
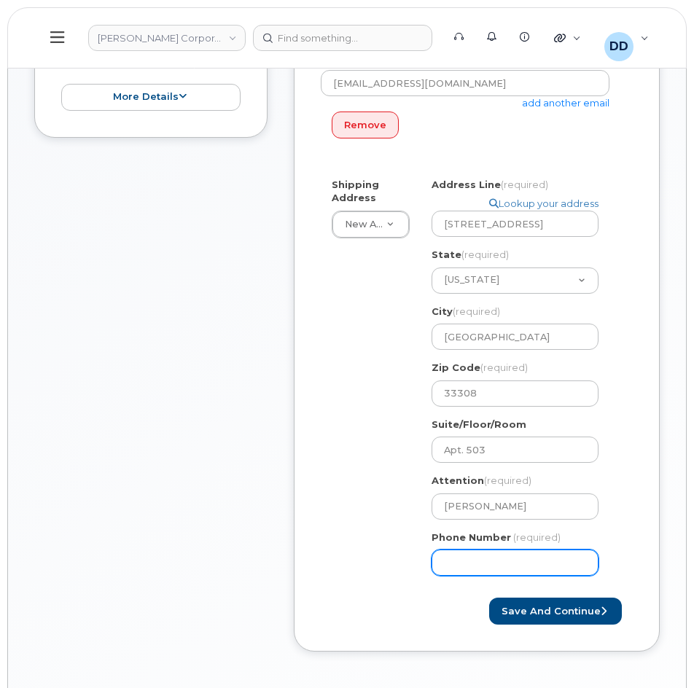
click at [448, 559] on input "Phone Number" at bounding box center [515, 563] width 167 height 26
paste input "3347521763"
select select
type input "3347521763"
click at [370, 590] on form "Created By David Davis Requested By Edward Moore Jr. Notify the following email…" at bounding box center [477, 254] width 312 height 741
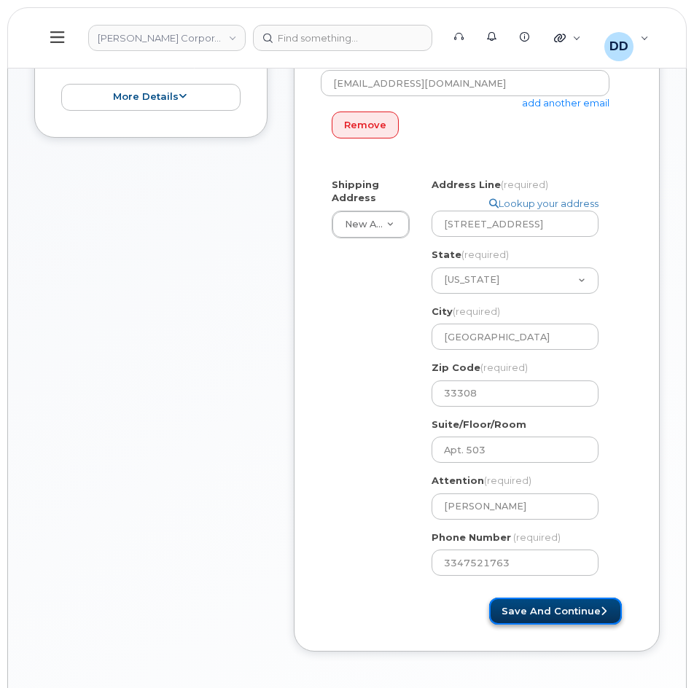
click at [569, 606] on button "Save and Continue" at bounding box center [555, 611] width 133 height 27
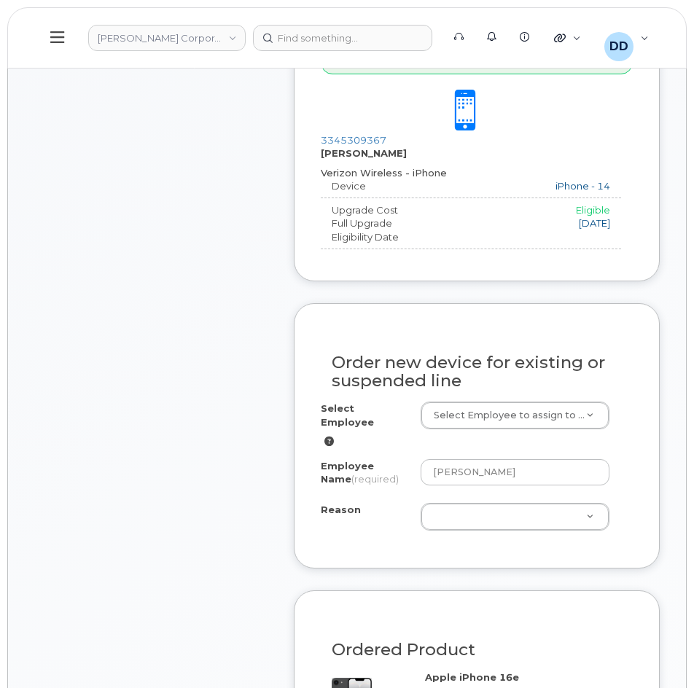
scroll to position [620, 0]
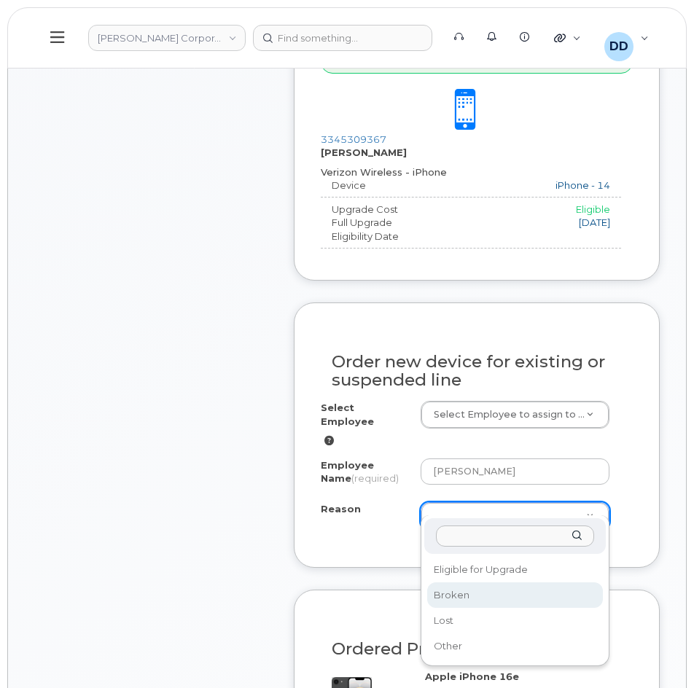
select select "broken"
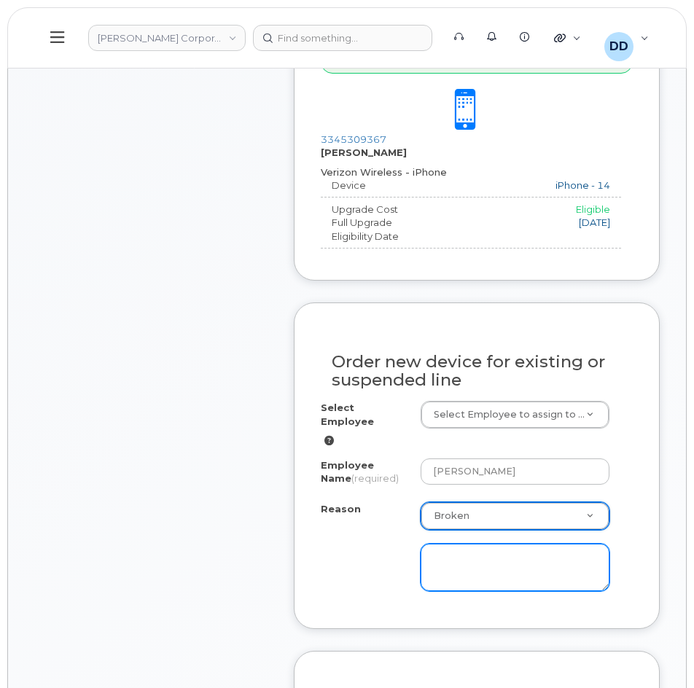
click at [479, 544] on textarea at bounding box center [515, 568] width 189 height 48
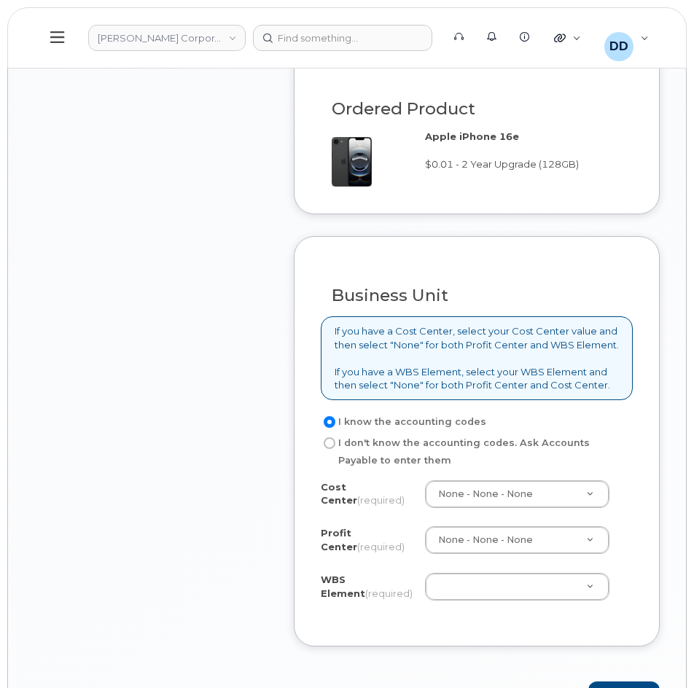
scroll to position [1222, 0]
type textarea "Screen unresponsive"
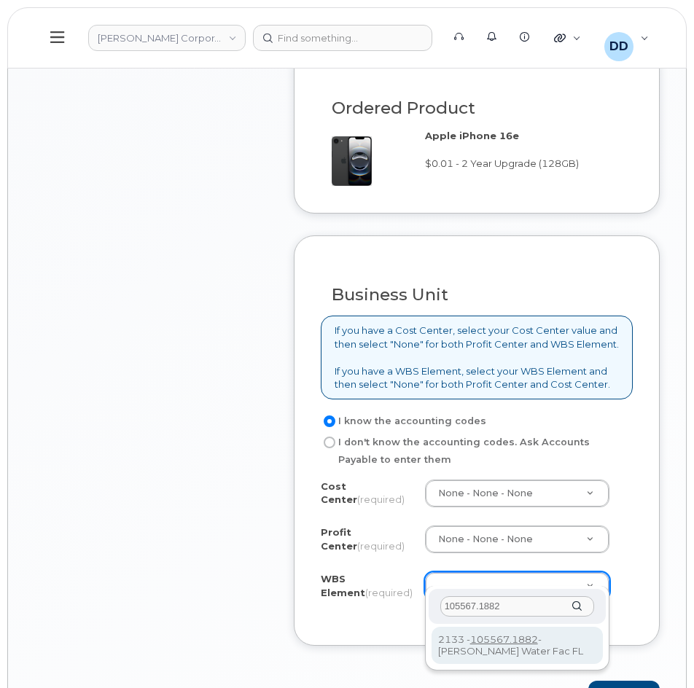
type input "105567.1882"
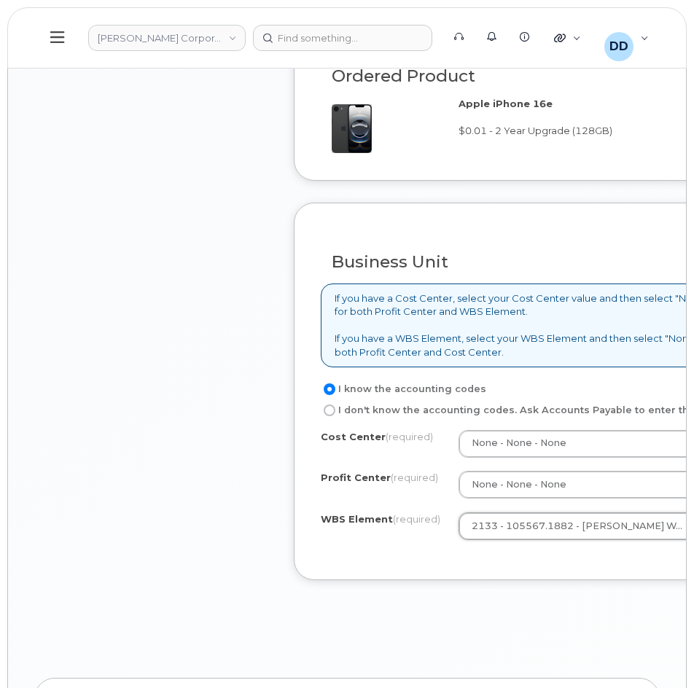
click at [467, 580] on div "Business Unit If you have a Cost Center, select your Cost Center value and then…" at bounding box center [527, 392] width 467 height 378
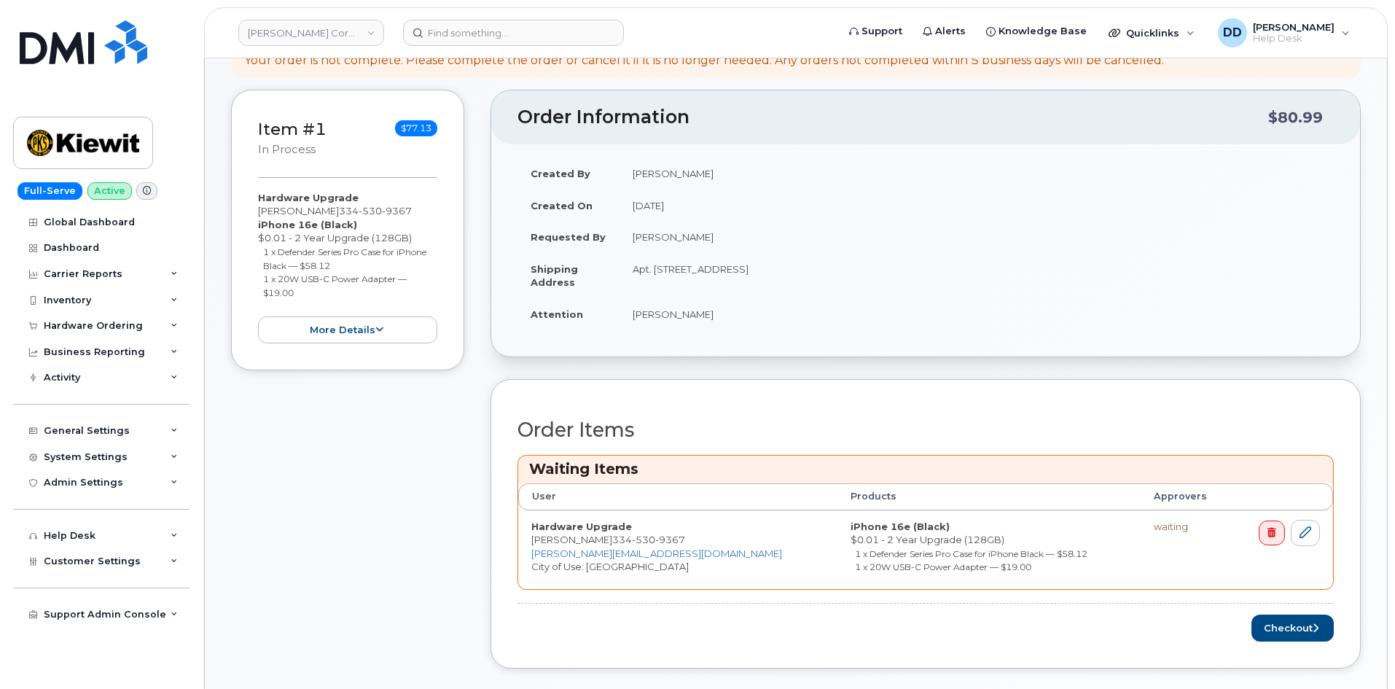
scroll to position [238, 0]
click at [693, 631] on button "Checkout" at bounding box center [1293, 627] width 82 height 27
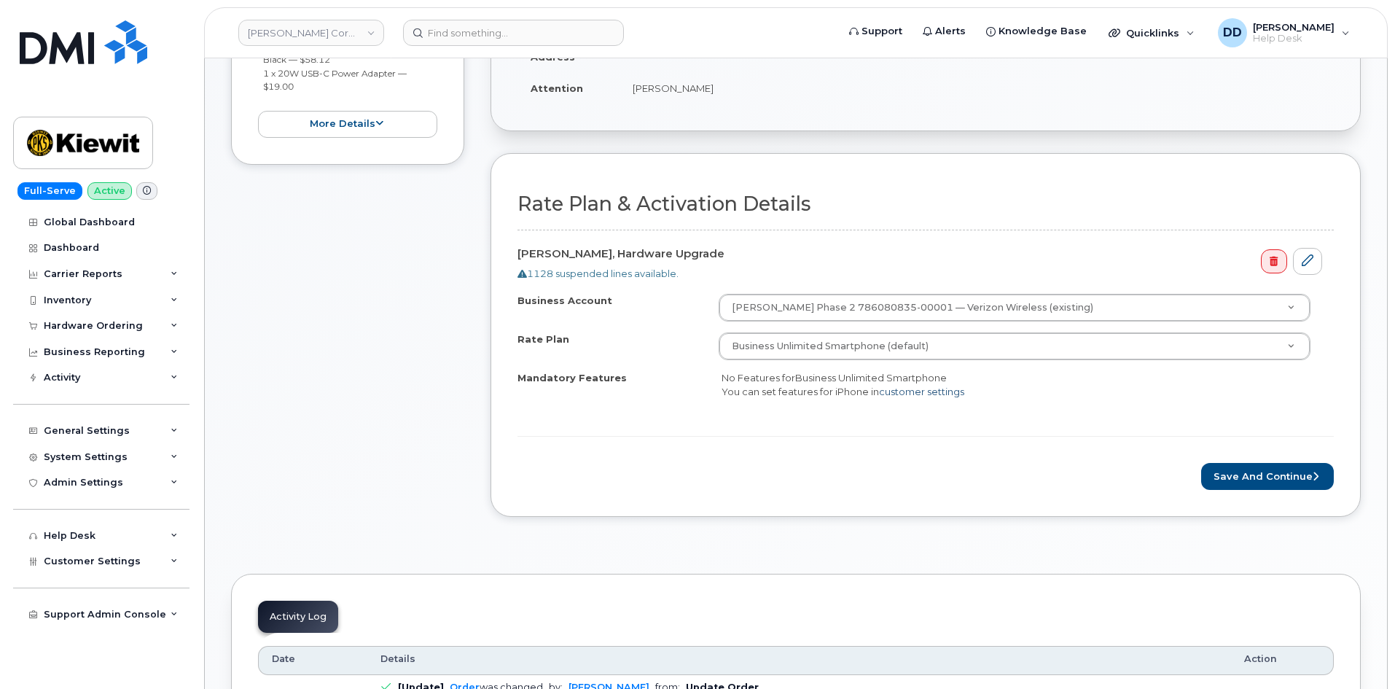
scroll to position [364, 0]
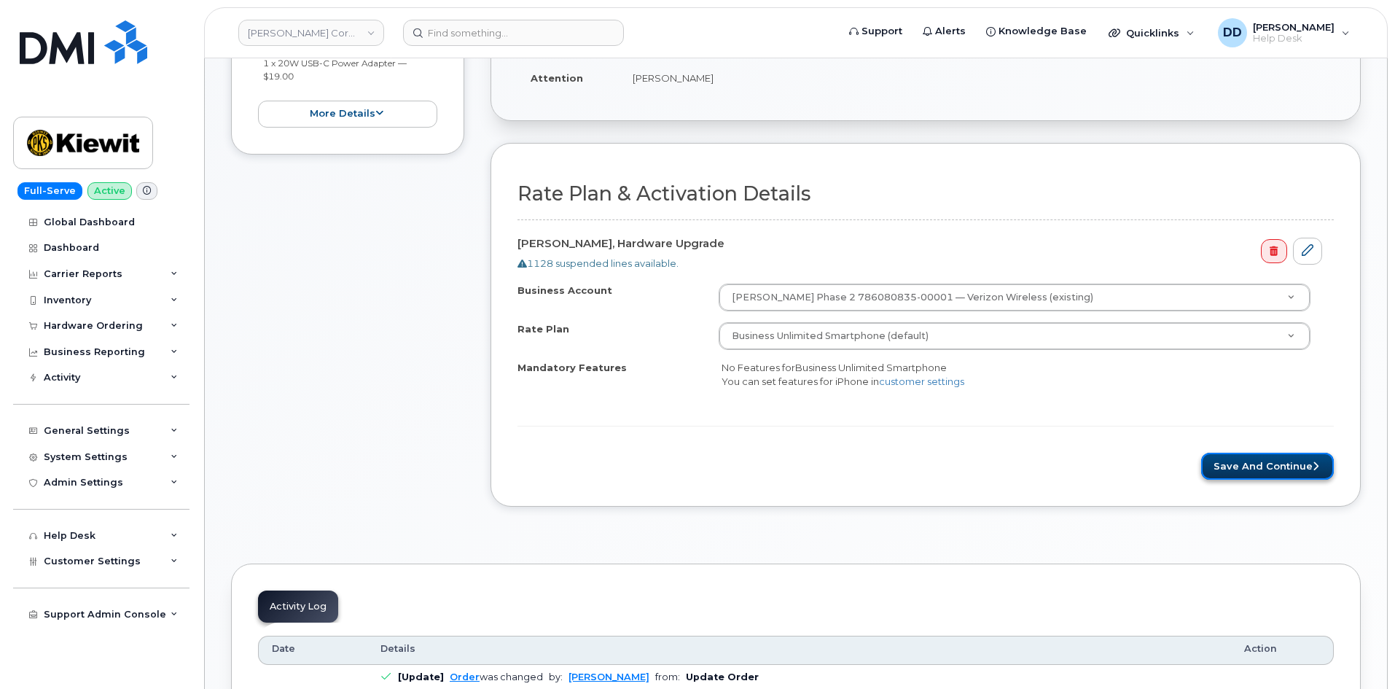
click at [1264, 469] on button "Save and Continue" at bounding box center [1267, 466] width 133 height 27
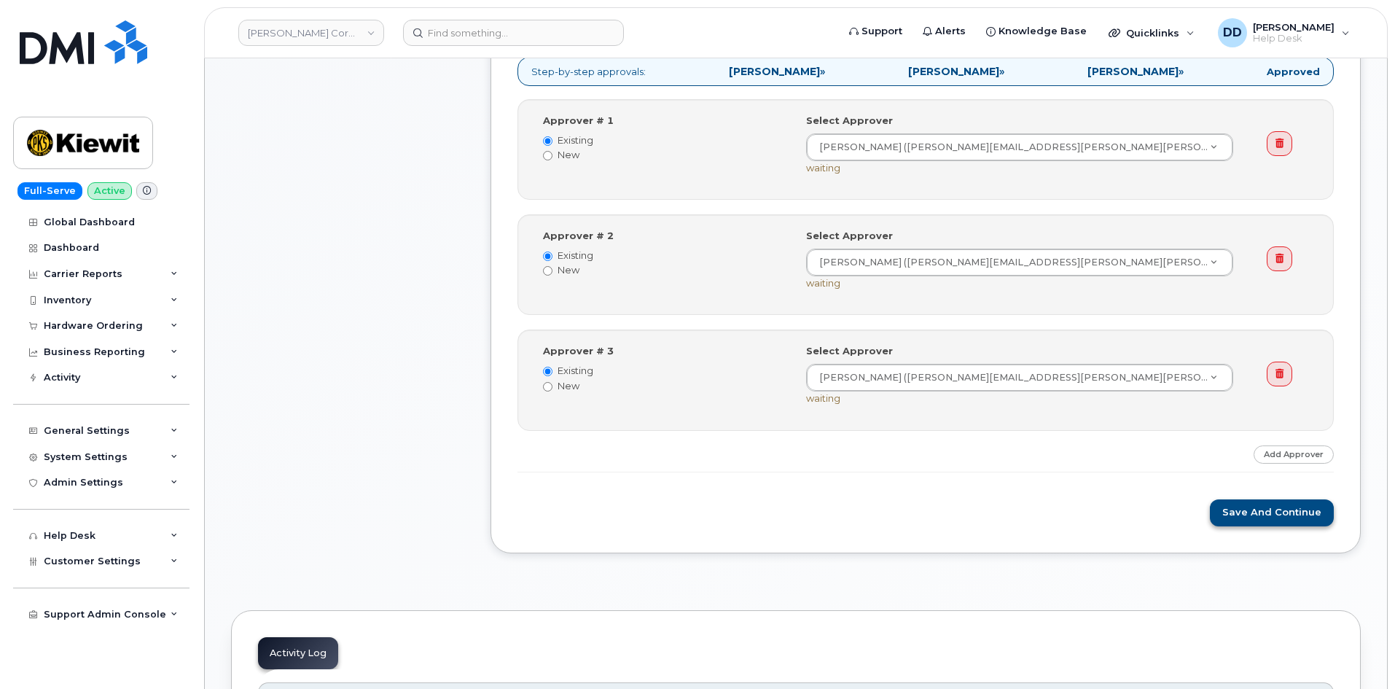
scroll to position [583, 0]
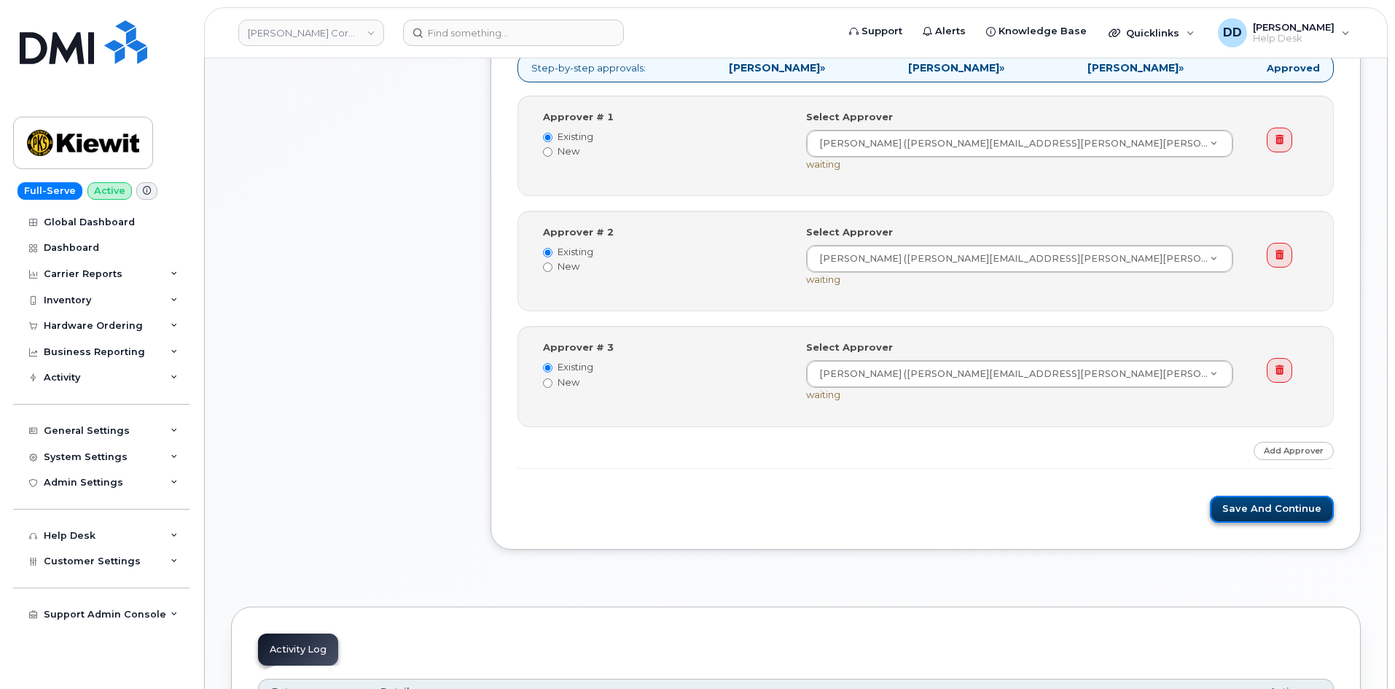
click at [1257, 502] on button "Save and Continue" at bounding box center [1272, 509] width 124 height 27
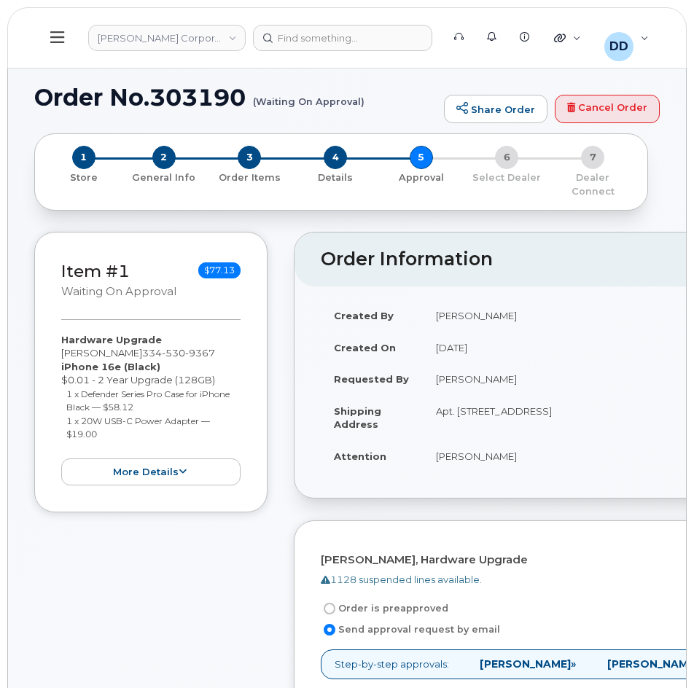
click at [57, 41] on icon at bounding box center [57, 37] width 14 height 16
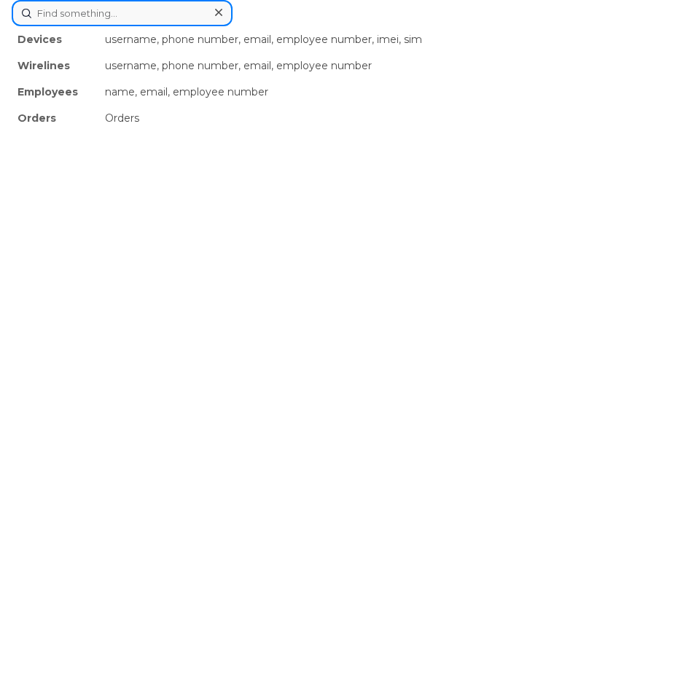
click at [312, 26] on div "Devices username, phone number, email, employee number, imei, sim Wirelines use…" at bounding box center [347, 13] width 671 height 26
paste input "6035708581"
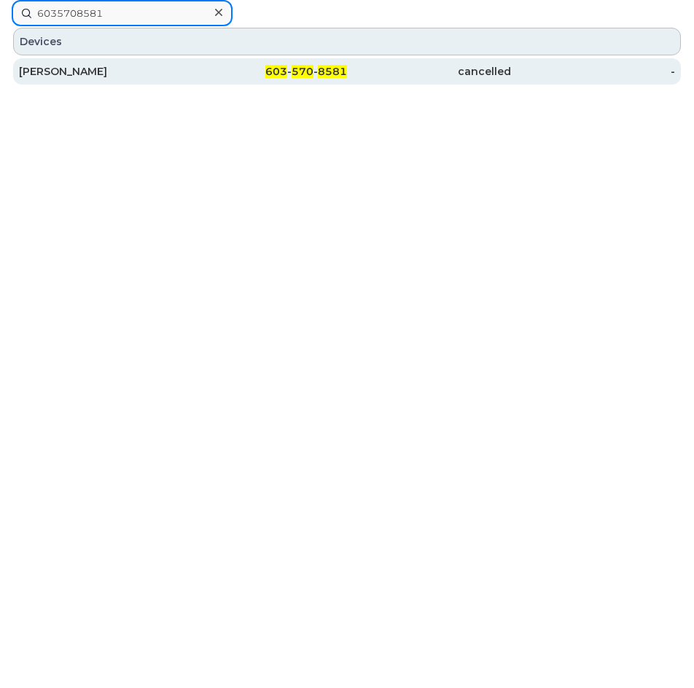
type input "6035708581"
click at [70, 70] on div "Lyle Witchley" at bounding box center [101, 71] width 164 height 15
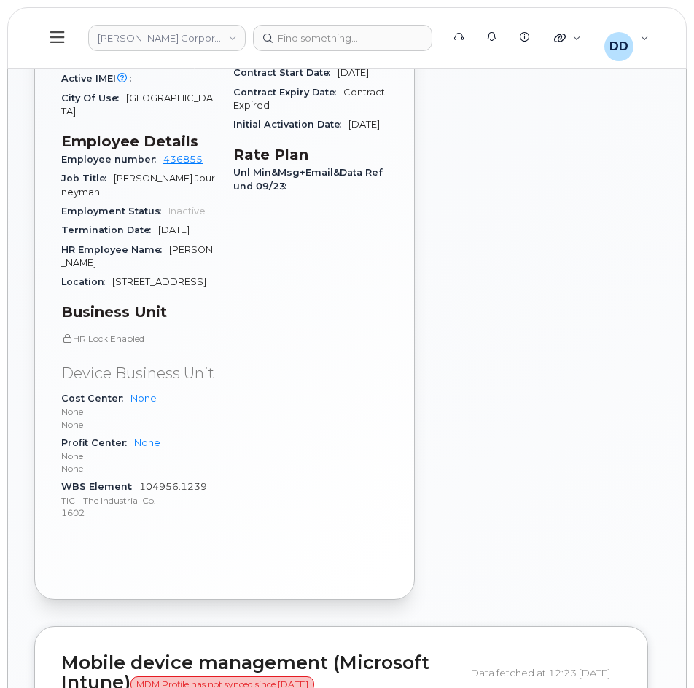
scroll to position [840, 0]
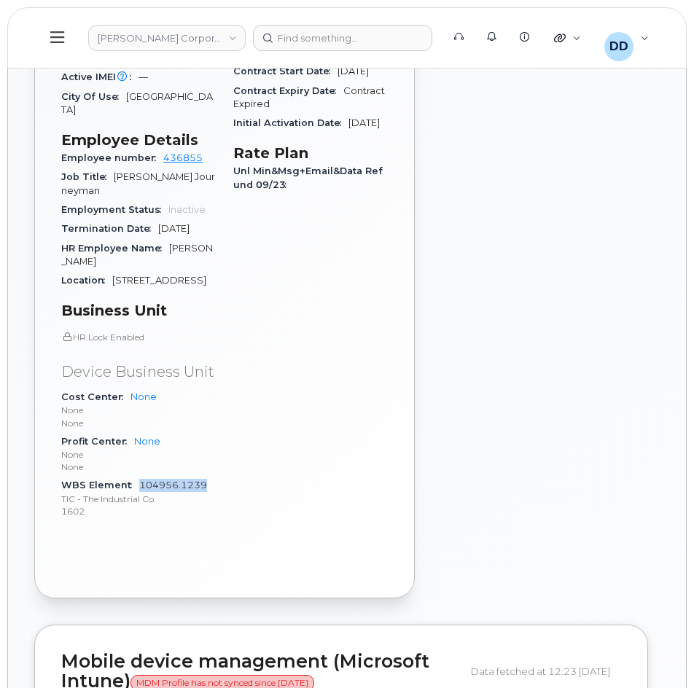
drag, startPoint x: 215, startPoint y: 498, endPoint x: 140, endPoint y: 499, distance: 75.1
click at [140, 499] on div "WBS Element 104956.1239 TIC - The Industrial Co. 1602" at bounding box center [138, 498] width 155 height 44
copy link "104956.1239"
click at [63, 39] on icon at bounding box center [57, 37] width 14 height 16
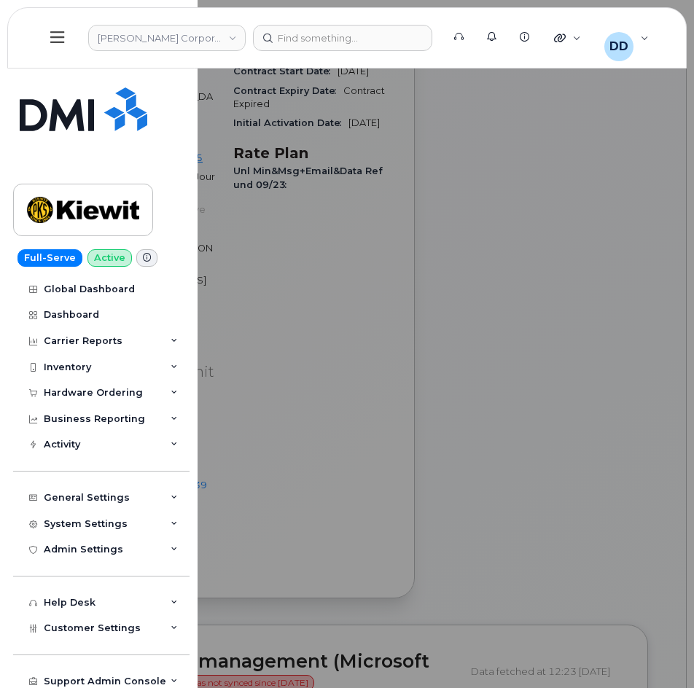
click at [485, 248] on div at bounding box center [347, 344] width 694 height 688
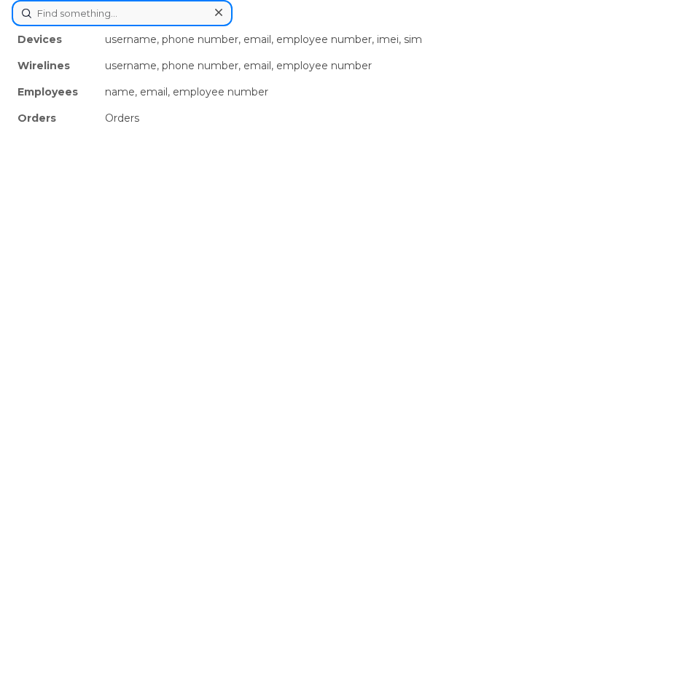
click at [318, 26] on div "Devices username, phone number, email, employee number, imei, sim Wirelines use…" at bounding box center [347, 13] width 671 height 26
paste input "Karla Johnson"
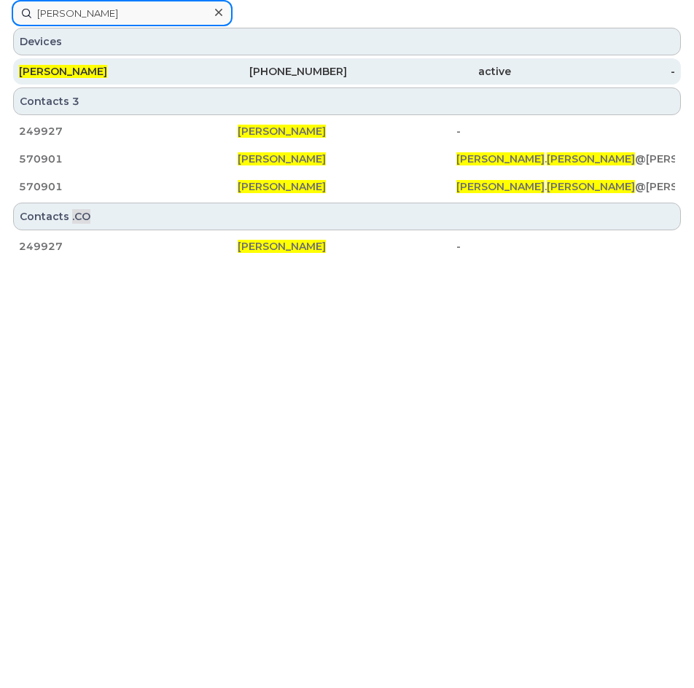
type input "Karla Johnson"
click at [162, 71] on div "KARLA JOHNSON" at bounding box center [101, 71] width 164 height 15
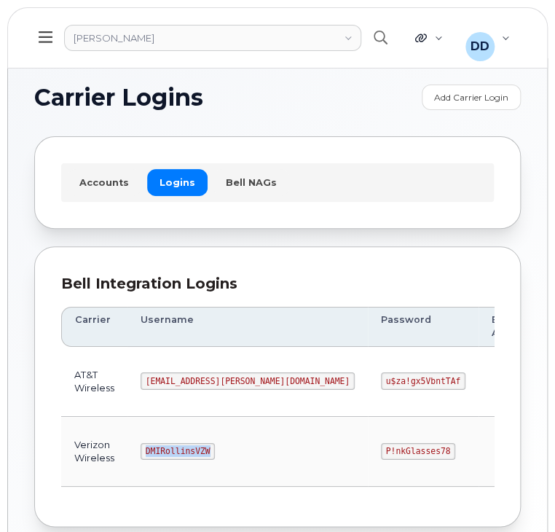
drag, startPoint x: 205, startPoint y: 450, endPoint x: 146, endPoint y: 453, distance: 59.1
click at [146, 453] on code "DMIRollinsVZW" at bounding box center [178, 451] width 74 height 17
copy code "DMIRollinsVZW"
drag, startPoint x: 330, startPoint y: 448, endPoint x: 272, endPoint y: 451, distance: 58.4
click at [381, 451] on code "P!nkGlasses78" at bounding box center [418, 451] width 74 height 17
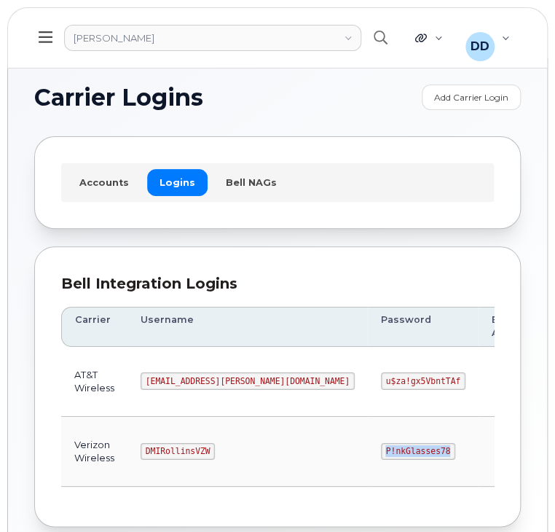
copy code "P!nkGlasses78"
click at [397, 92] on h1 "Carrier Logins" at bounding box center [224, 97] width 381 height 23
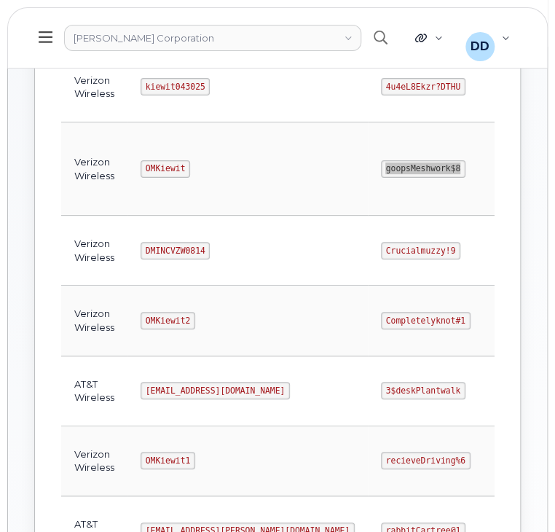
scroll to position [294, 0]
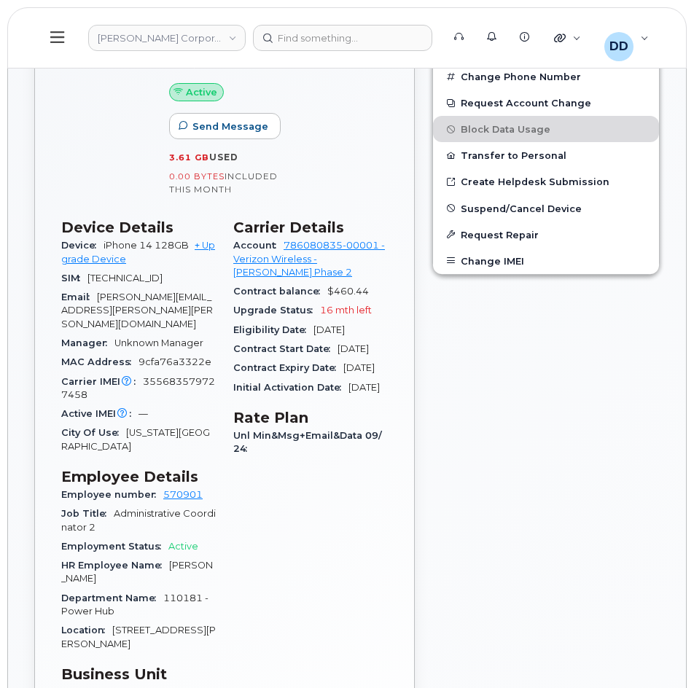
scroll to position [583, 0]
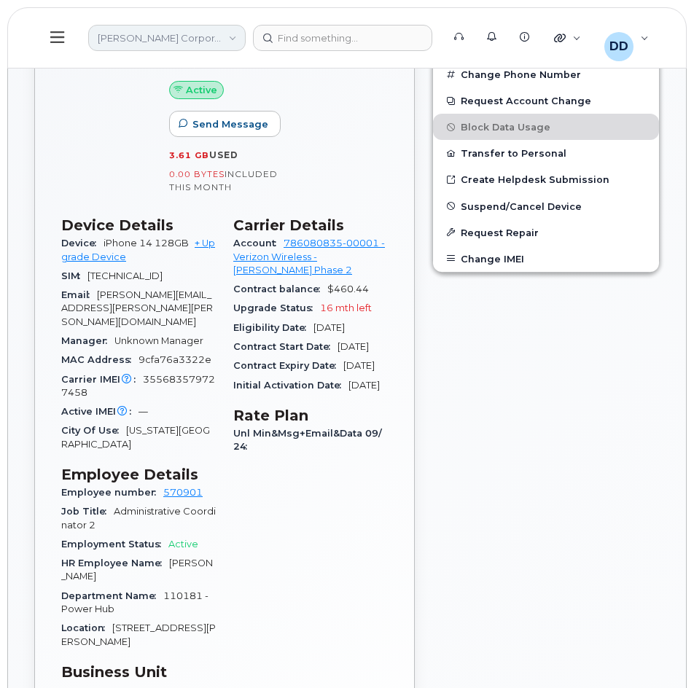
click at [202, 37] on link "[PERSON_NAME] Corporation" at bounding box center [166, 38] width 157 height 26
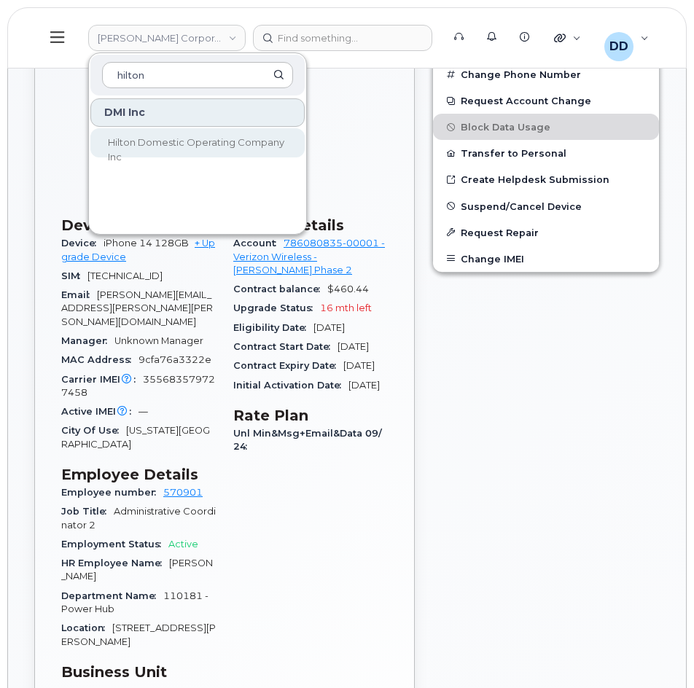
type input "hilton"
click at [200, 141] on span "Hilton Domestic Operating Company Inc" at bounding box center [196, 149] width 176 height 26
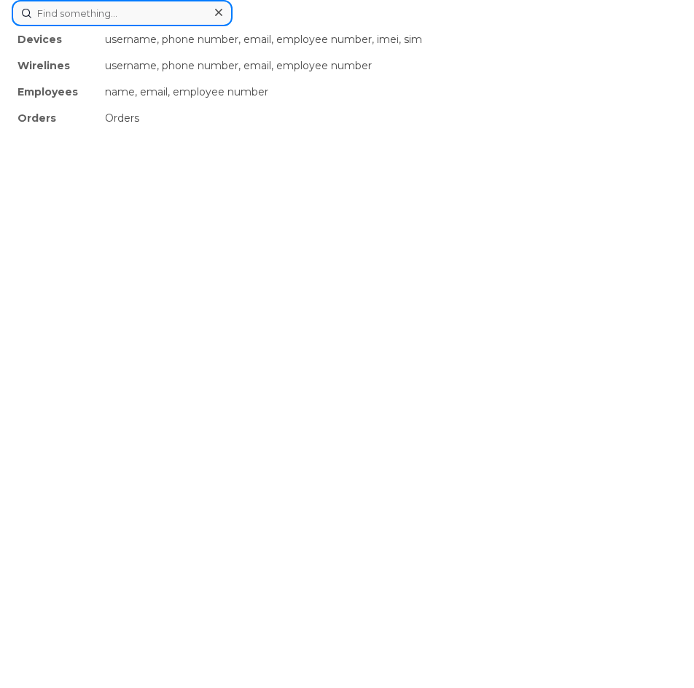
click at [337, 26] on div "Devices username, phone number, email, employee number, imei, sim Wirelines use…" at bounding box center [347, 13] width 671 height 26
click at [304, 36] on div "username, phone number, email, employee number, imei, sim" at bounding box center [390, 39] width 583 height 26
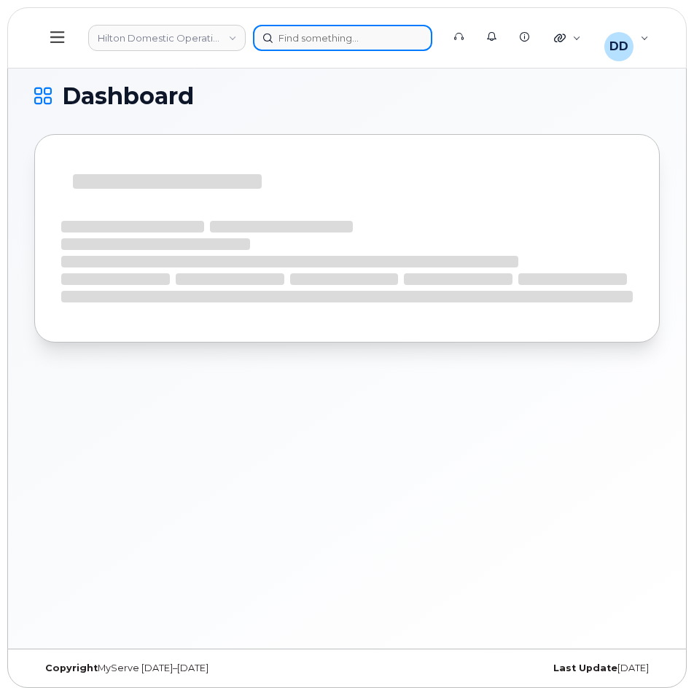
click at [329, 44] on div at bounding box center [342, 38] width 179 height 26
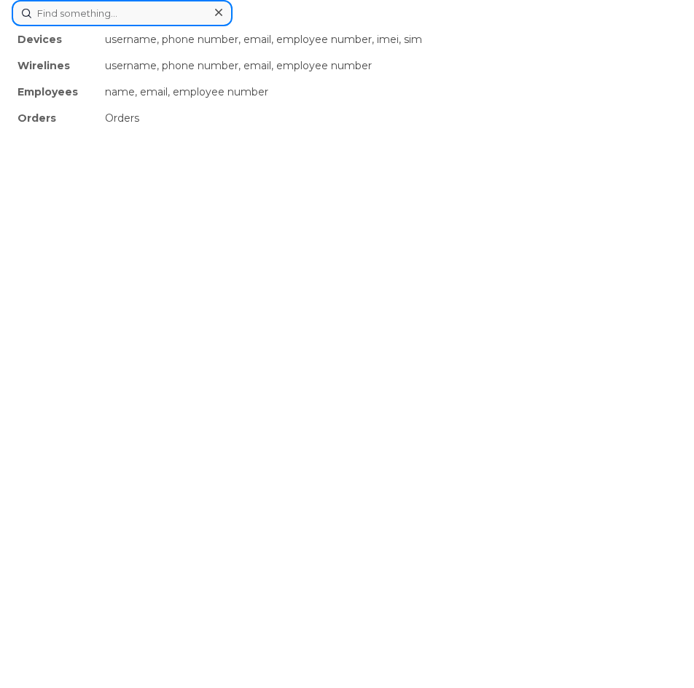
paste input "355135955072397"
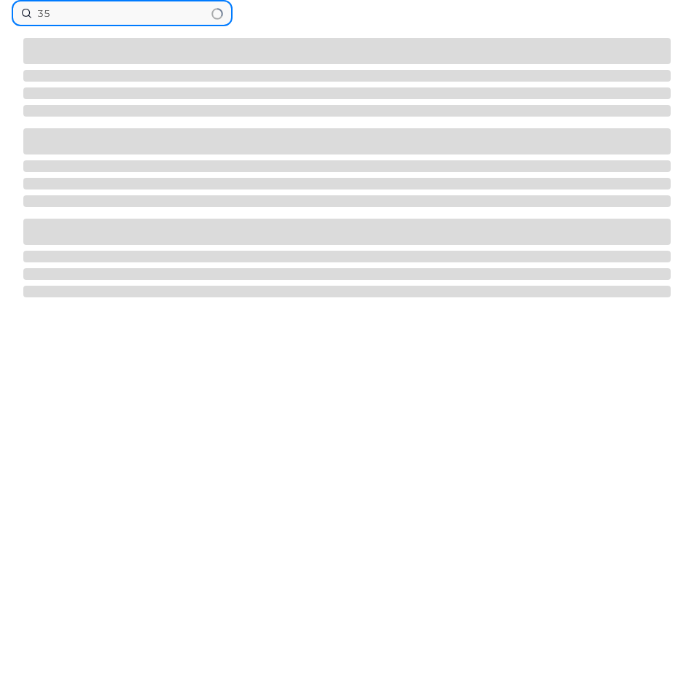
type input "3"
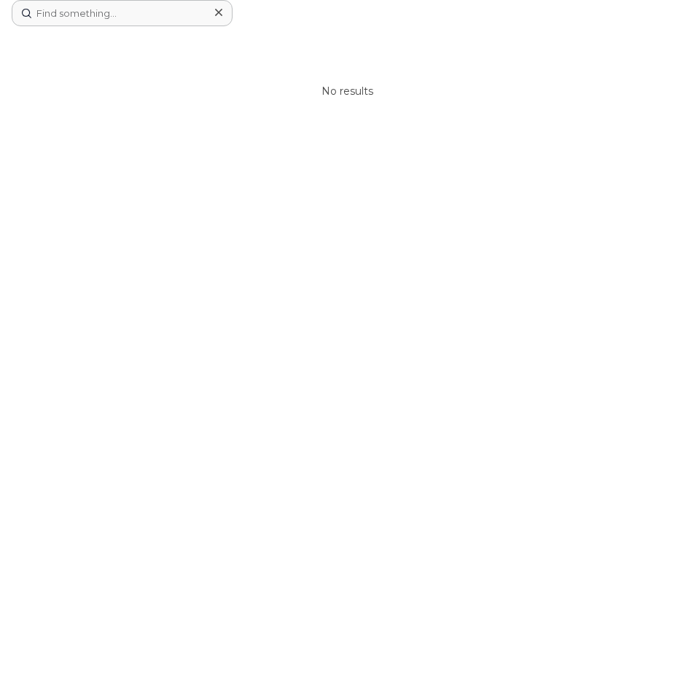
click at [320, 351] on div "No results" at bounding box center [347, 344] width 694 height 688
click at [220, 12] on icon at bounding box center [218, 13] width 7 height 12
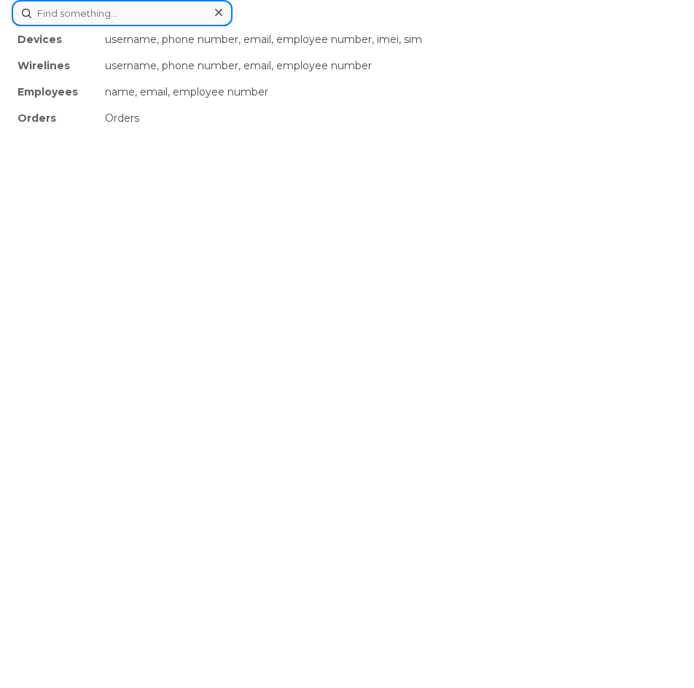
click at [340, 26] on div "Devices username, phone number, email, employee number, imei, sim Wirelines use…" at bounding box center [347, 13] width 671 height 26
paste input "355135955072397"
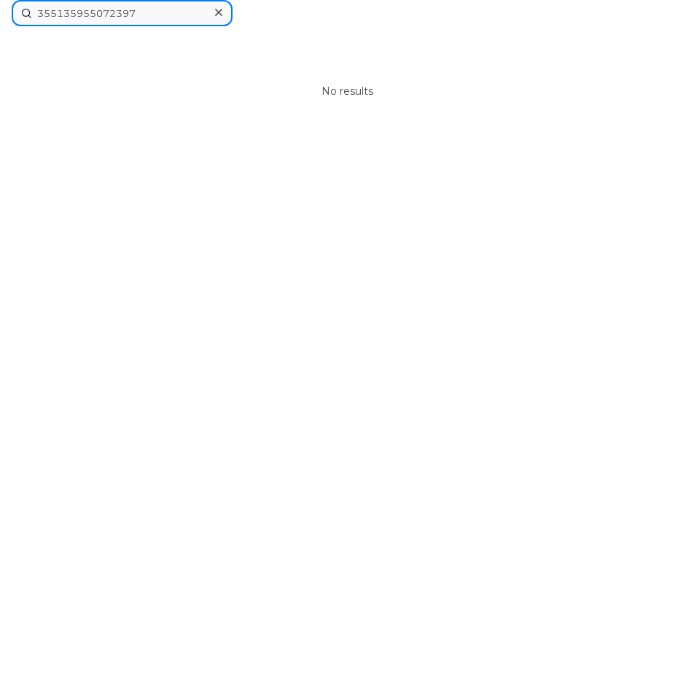
type input "355135955072397"
click at [217, 12] on icon at bounding box center [218, 12] width 7 height 7
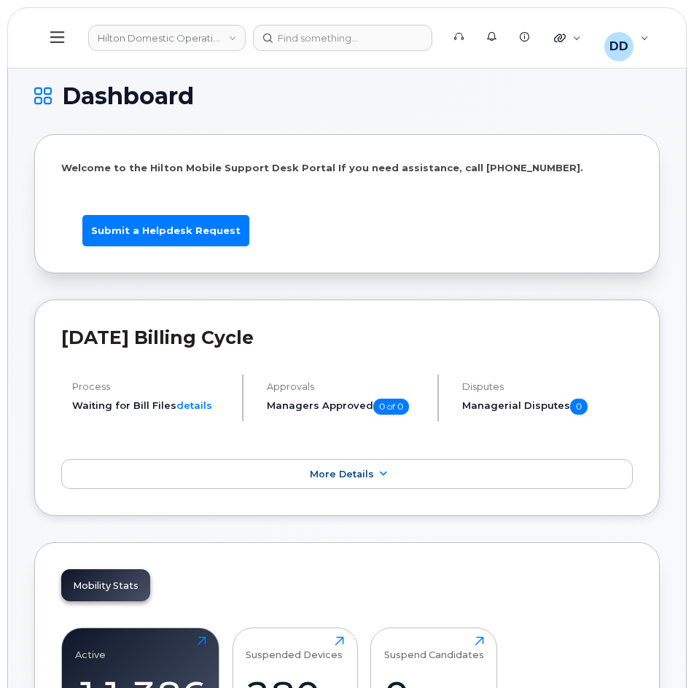
click at [56, 33] on icon at bounding box center [57, 37] width 14 height 12
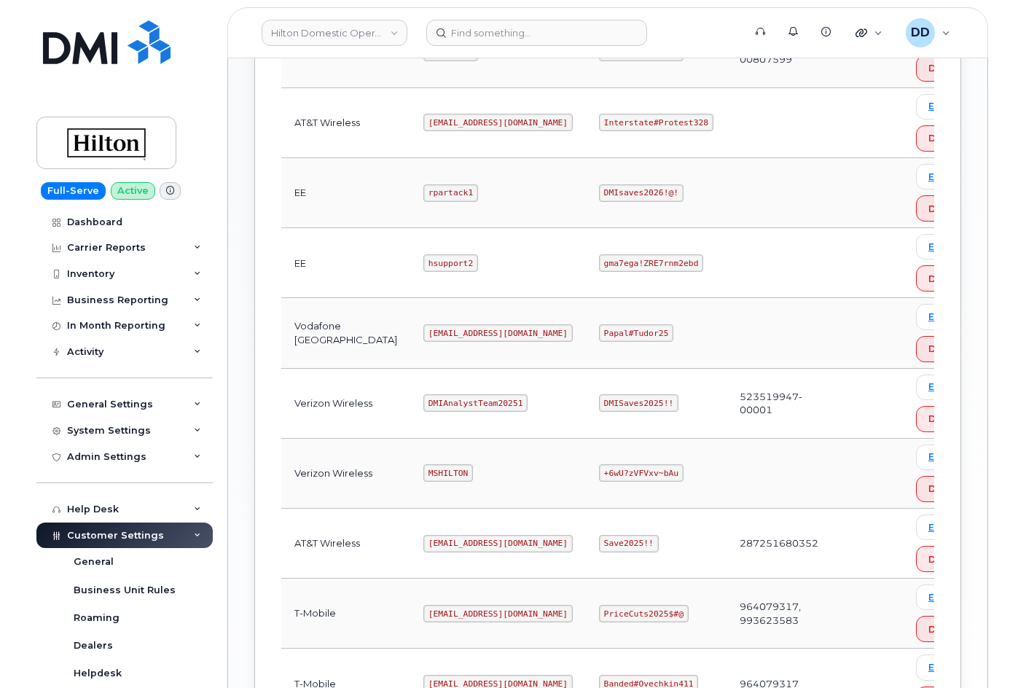
scroll to position [556, 0]
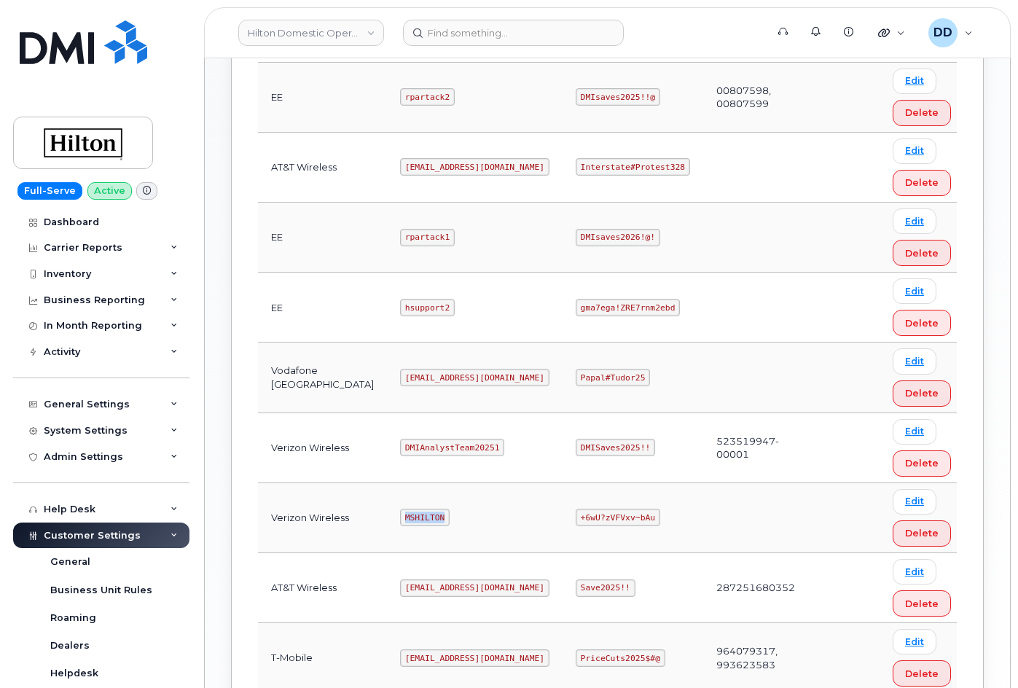
drag, startPoint x: 416, startPoint y: 475, endPoint x: 370, endPoint y: 475, distance: 45.2
click at [387, 483] on td "MSHILTON" at bounding box center [475, 518] width 176 height 70
copy code "MSHILTON"
click at [693, 483] on td at bounding box center [755, 518] width 105 height 70
drag, startPoint x: 617, startPoint y: 471, endPoint x: 548, endPoint y: 472, distance: 69.3
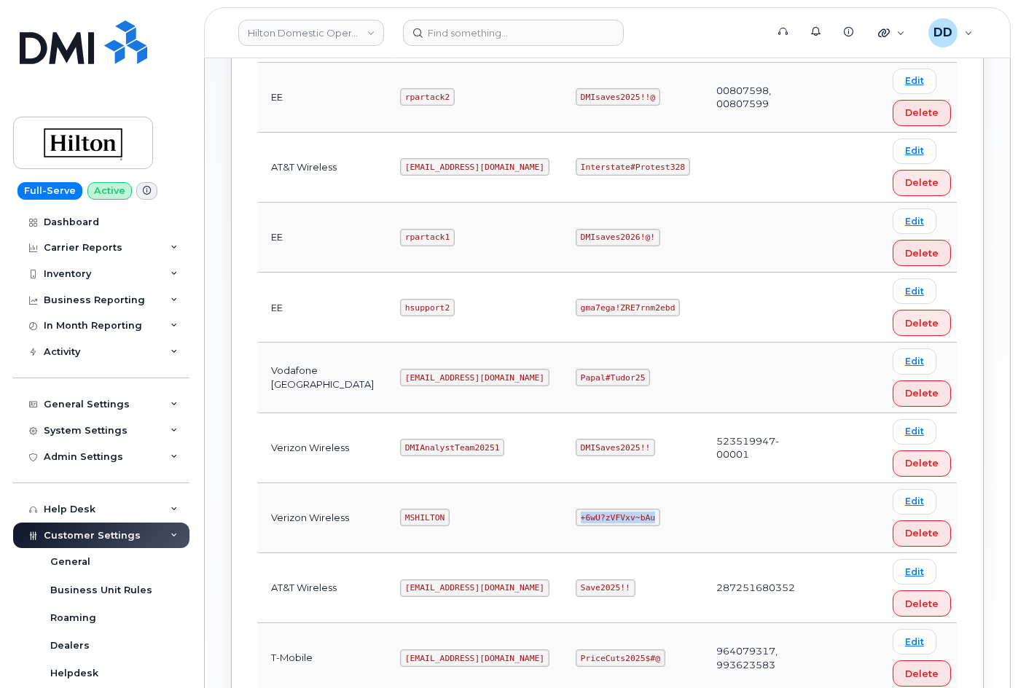
click at [576, 509] on code "+6wU?zVFVxv~bAu" at bounding box center [618, 517] width 85 height 17
copy code "+6wU?zVFVxv~bAu"
